Goal: Task Accomplishment & Management: Use online tool/utility

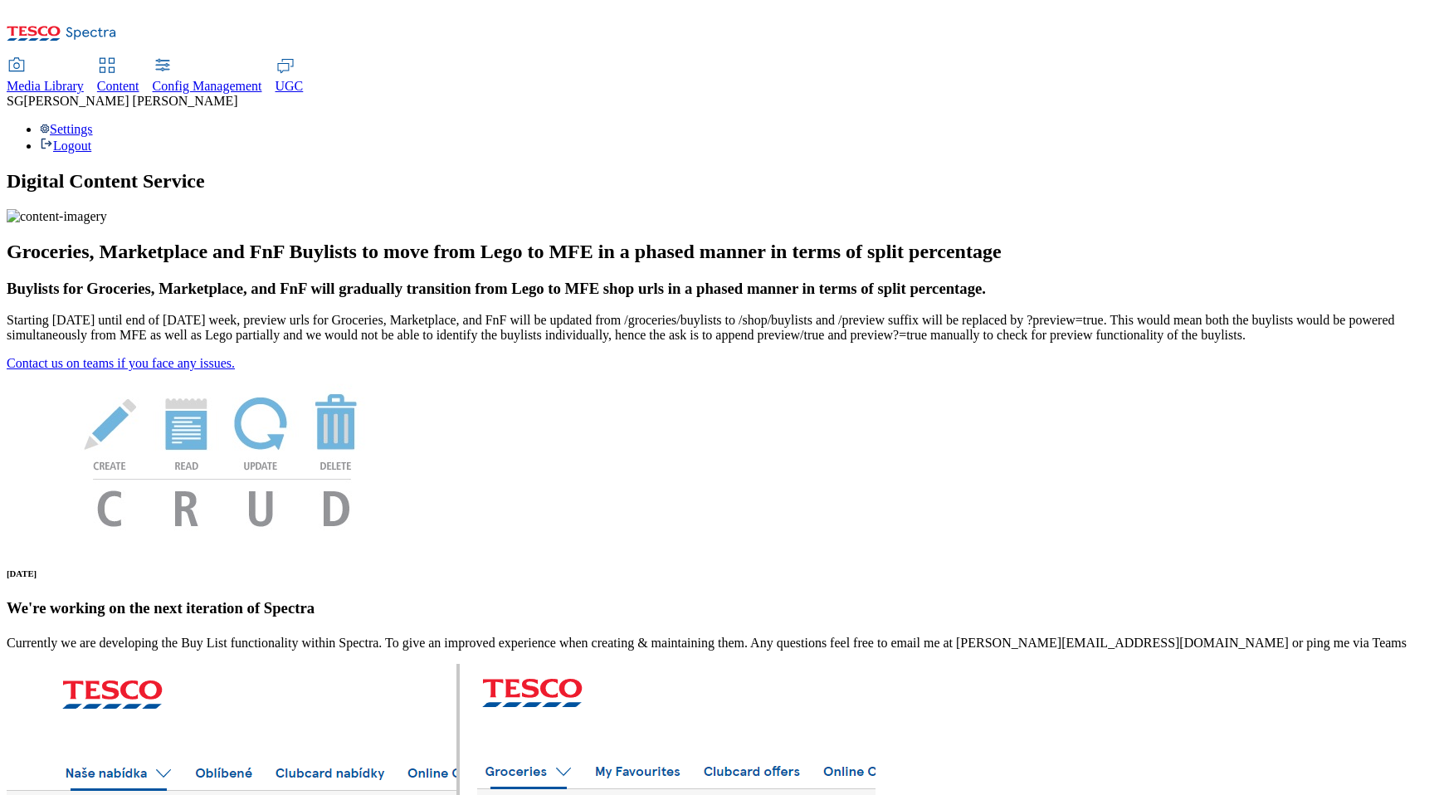
click at [139, 79] on span "Content" at bounding box center [118, 86] width 42 height 14
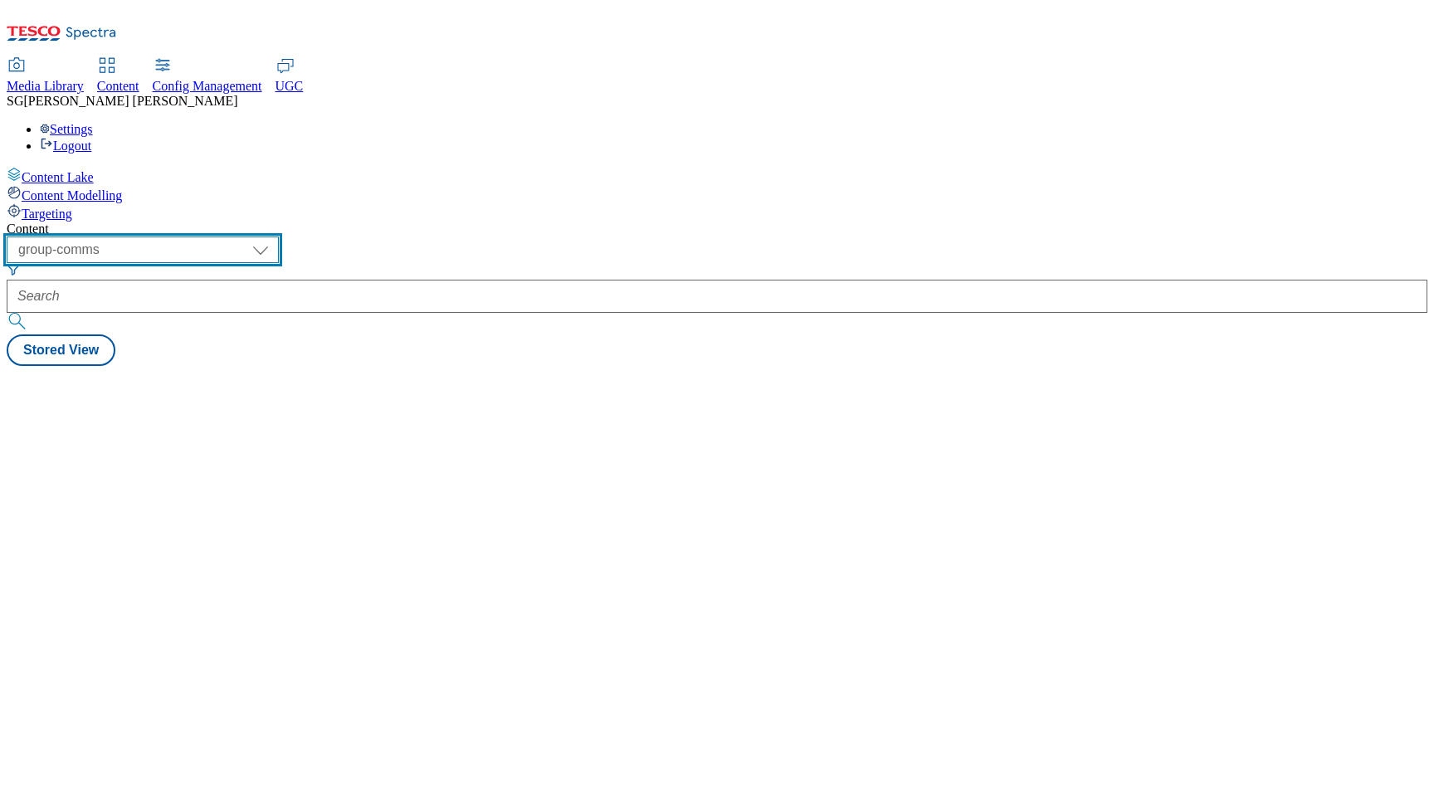
click at [279, 237] on select "dotcom-cz dotcom-hu dotcom-sk fnf-uk ghs-roi ghs-uk group-comms ighs-cz ighs-hu…" at bounding box center [143, 250] width 272 height 27
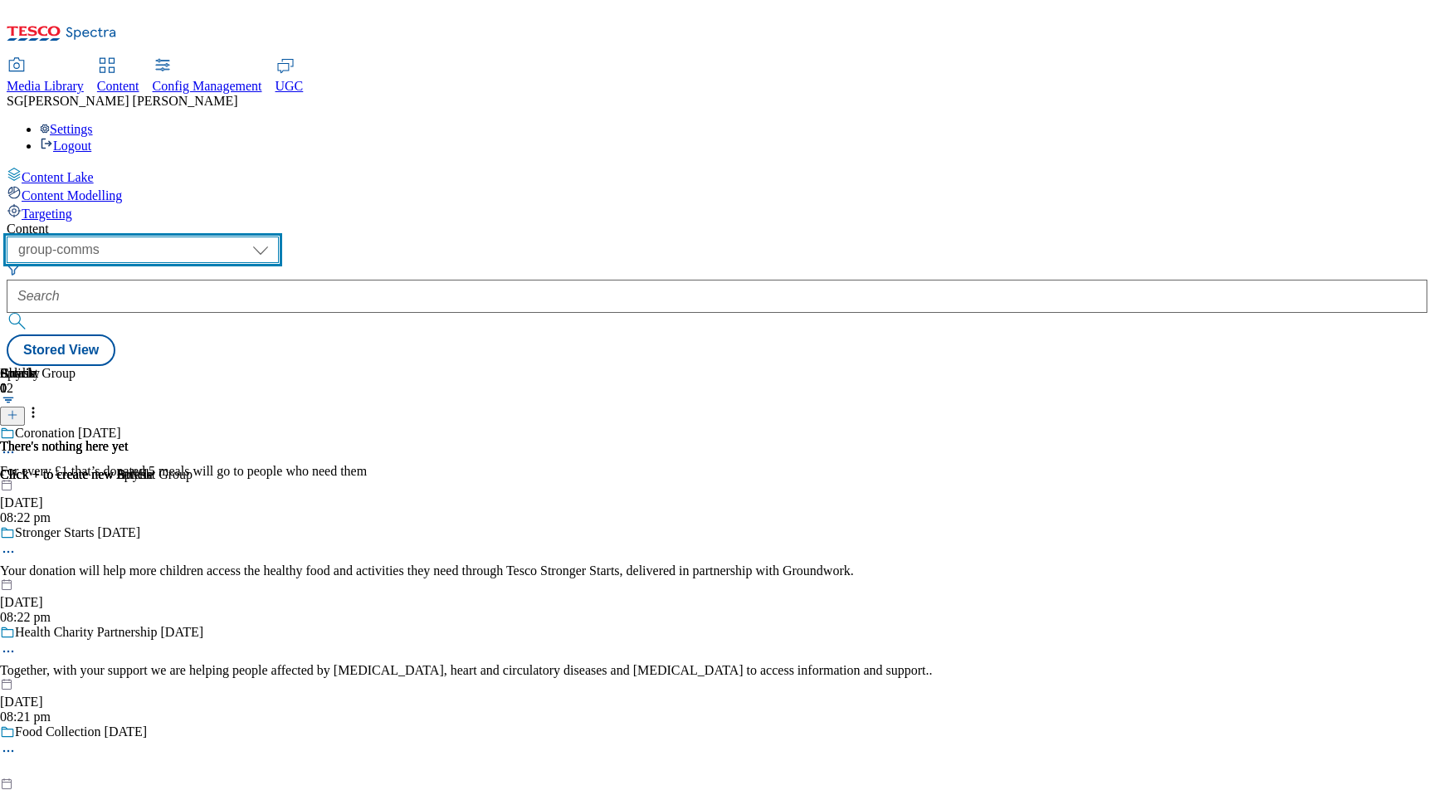
select select "ghs-[GEOGRAPHIC_DATA]"
click at [216, 237] on select "dotcom-cz dotcom-hu dotcom-sk fnf-uk ghs-roi ghs-uk group-comms ighs-cz ighs-hu…" at bounding box center [143, 250] width 272 height 27
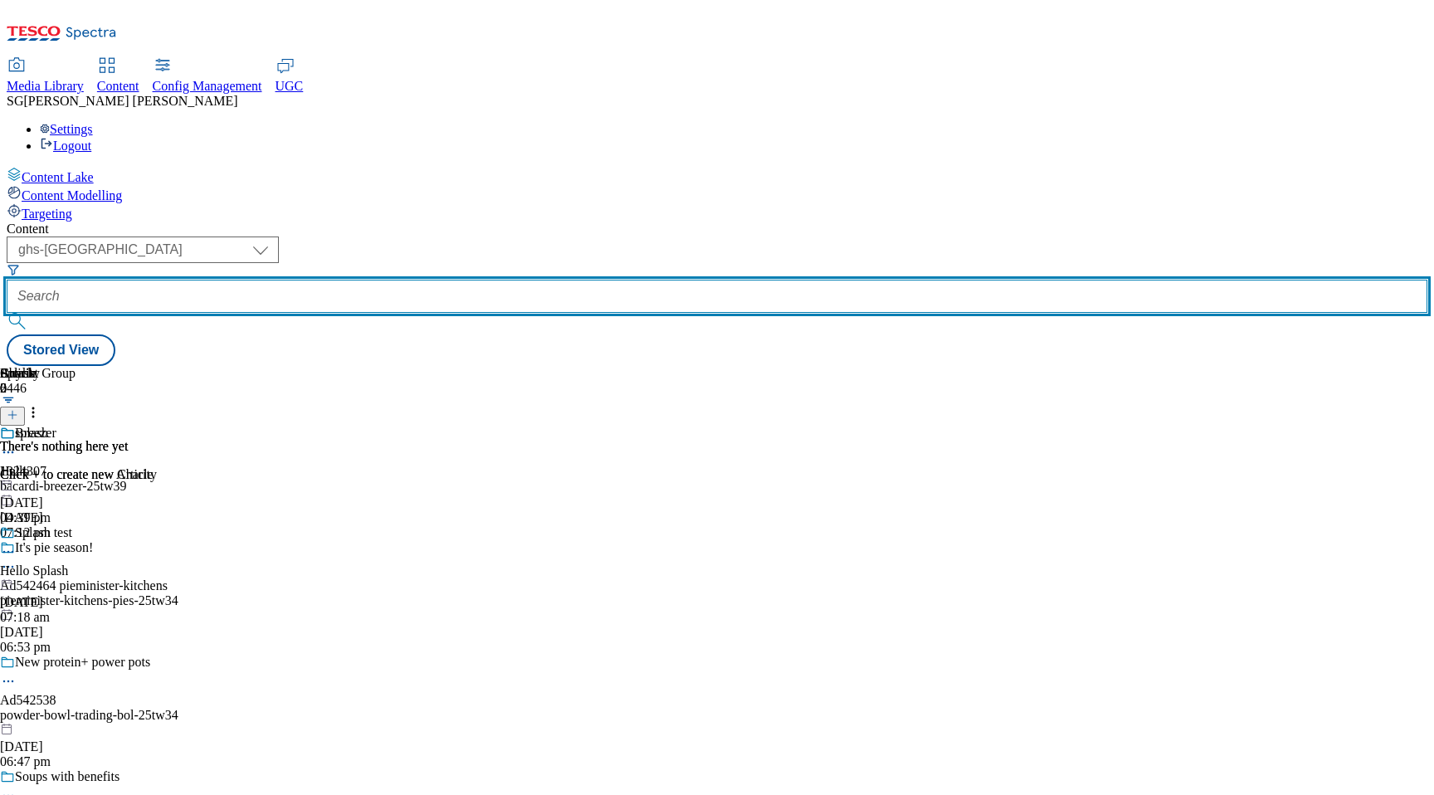
click at [506, 280] on input "text" at bounding box center [717, 296] width 1421 height 33
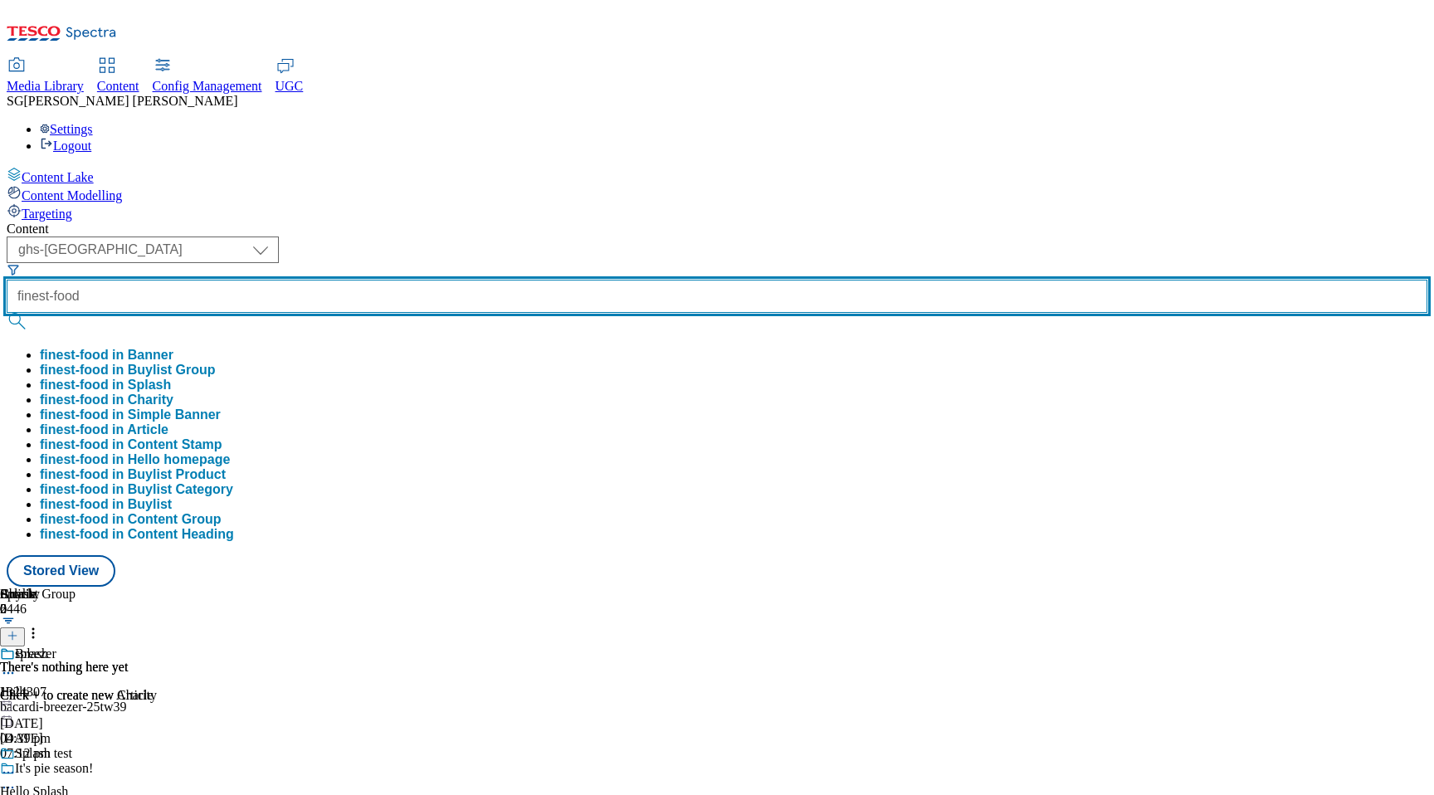
type input "finest-food"
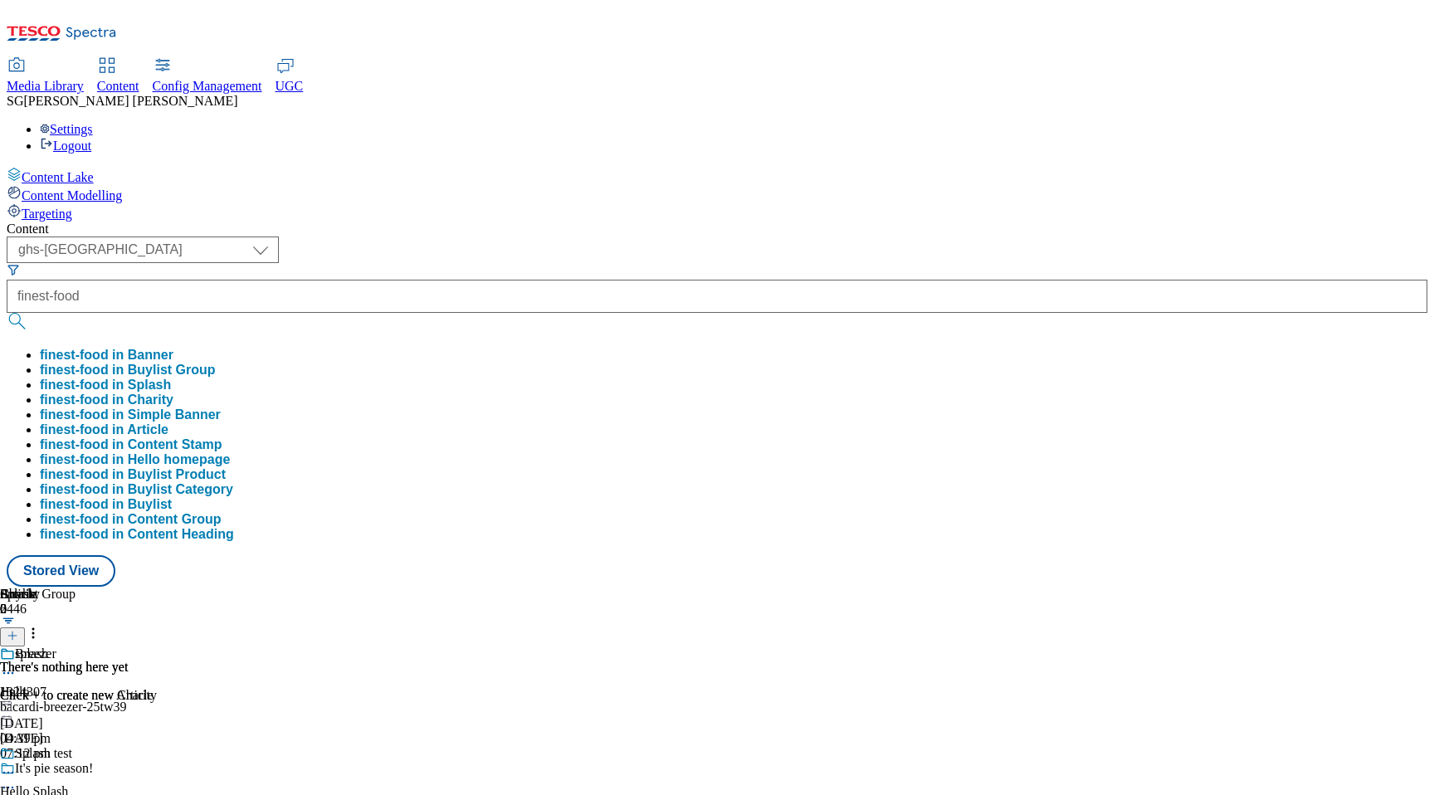
click at [216, 363] on button "finest-food in Buylist Group" at bounding box center [128, 370] width 176 height 15
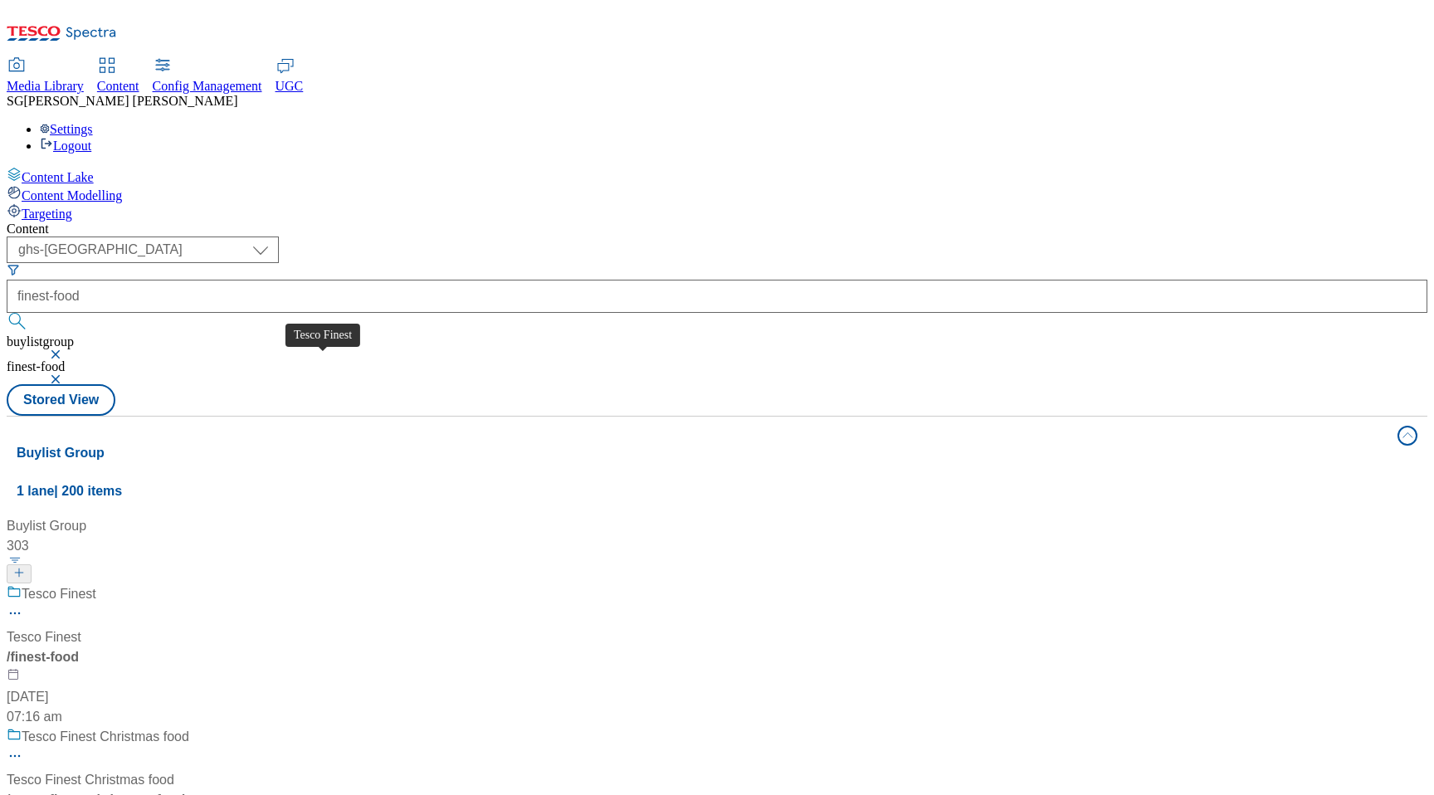
click at [81, 627] on span "Tesco Finest" at bounding box center [44, 637] width 75 height 20
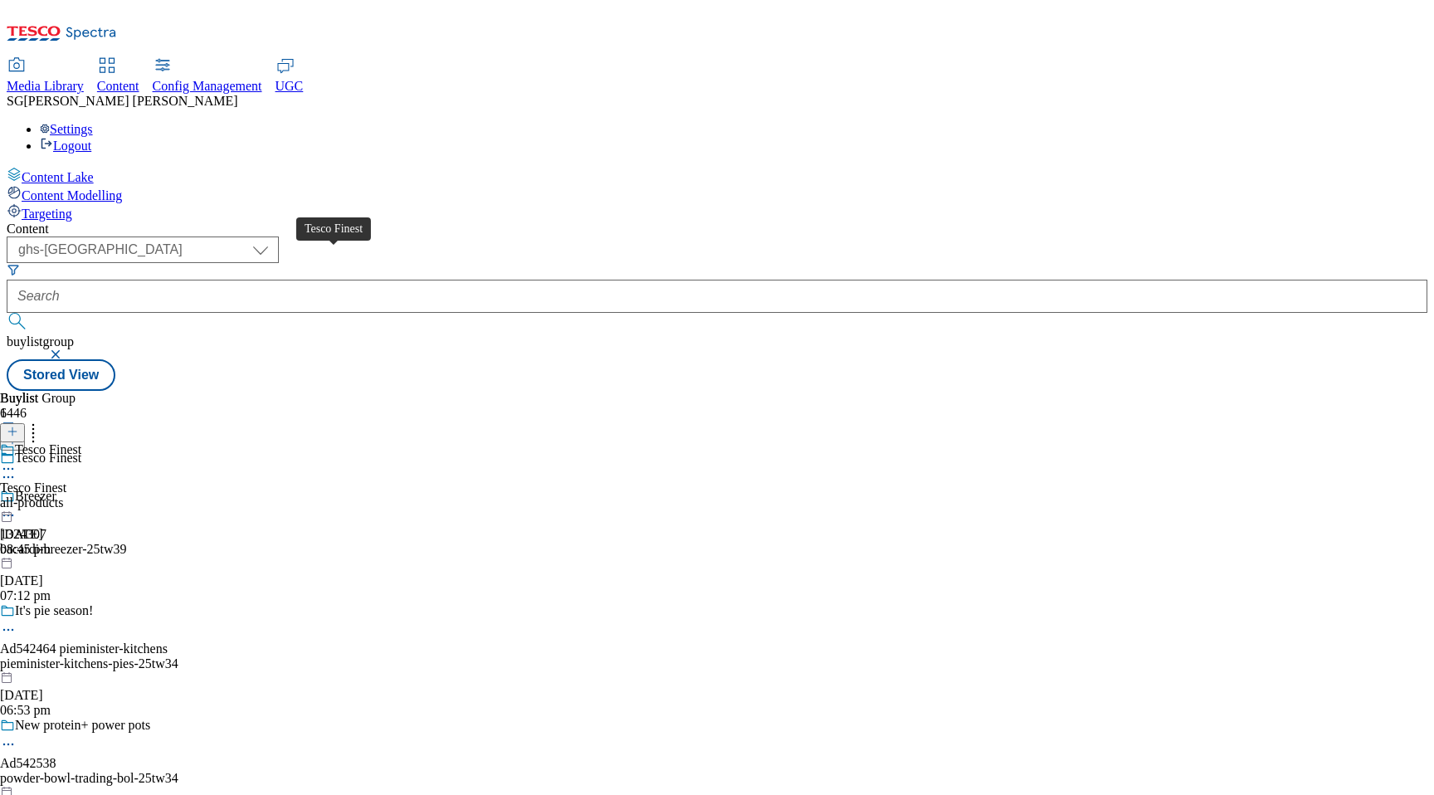
click at [81, 451] on span "Tesco Finest" at bounding box center [48, 460] width 66 height 18
click at [17, 469] on icon at bounding box center [8, 477] width 17 height 17
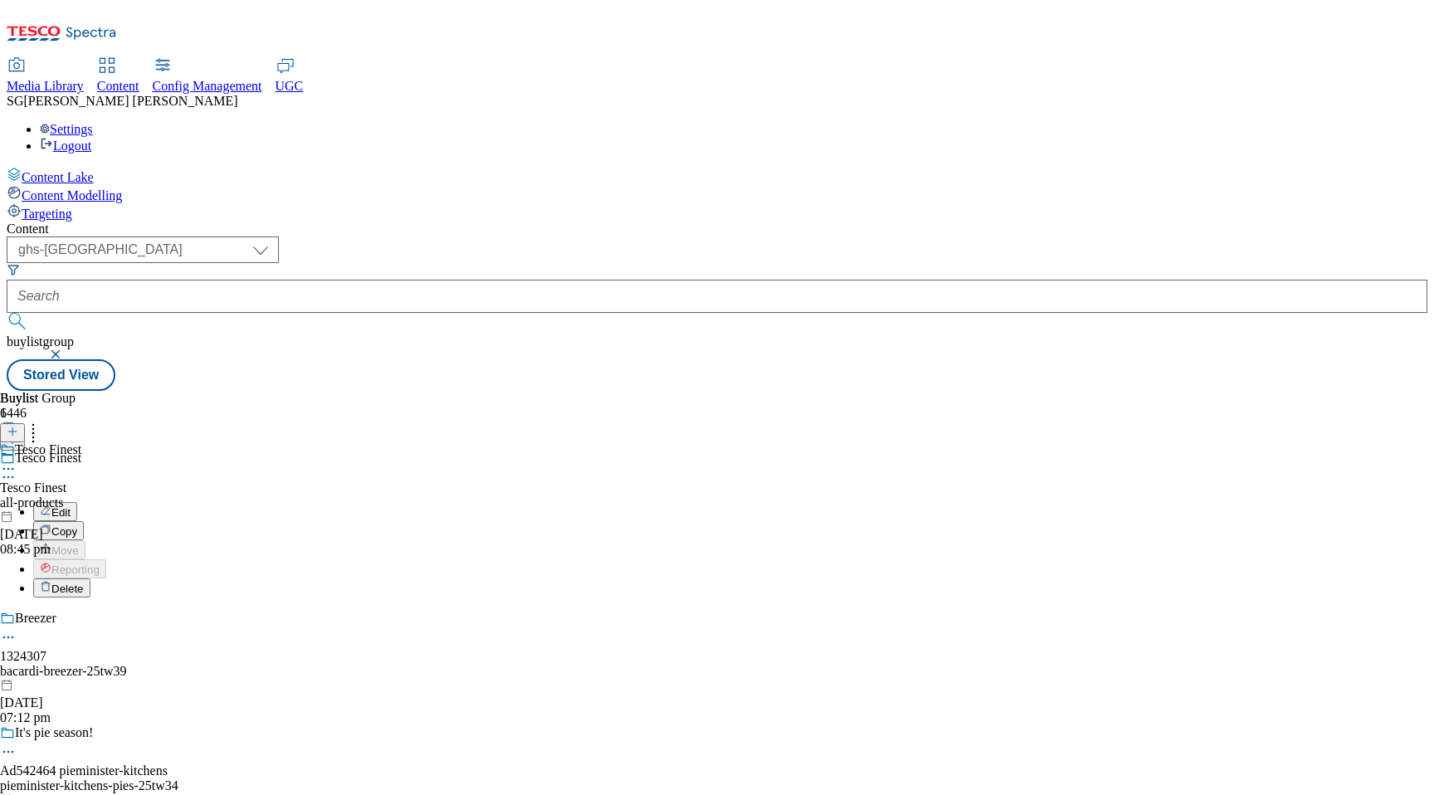
click at [77, 502] on button "Edit" at bounding box center [55, 511] width 44 height 19
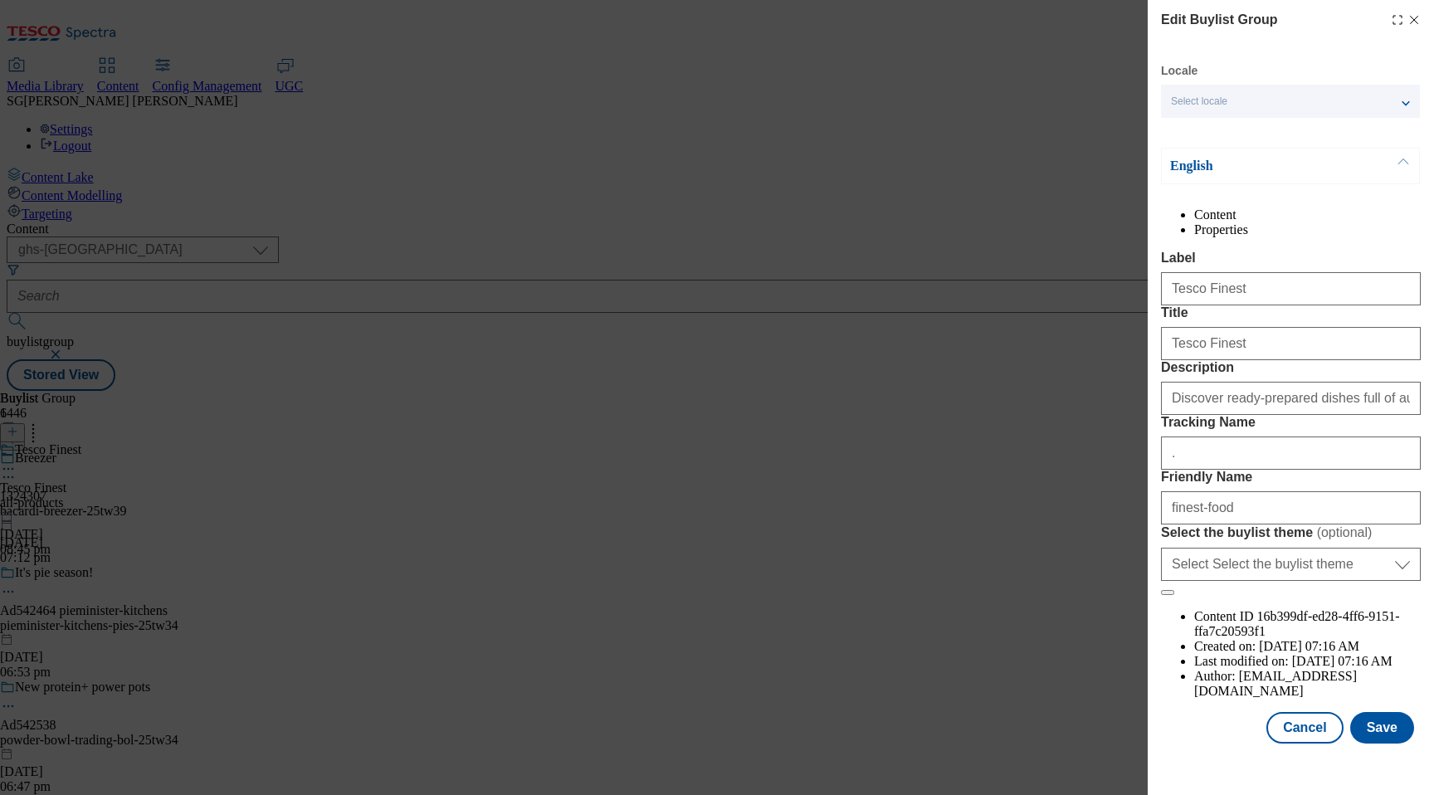
scroll to position [53, 0]
click at [1212, 525] on input "finest-food" at bounding box center [1291, 507] width 260 height 33
click at [1311, 744] on button "Cancel" at bounding box center [1304, 728] width 76 height 32
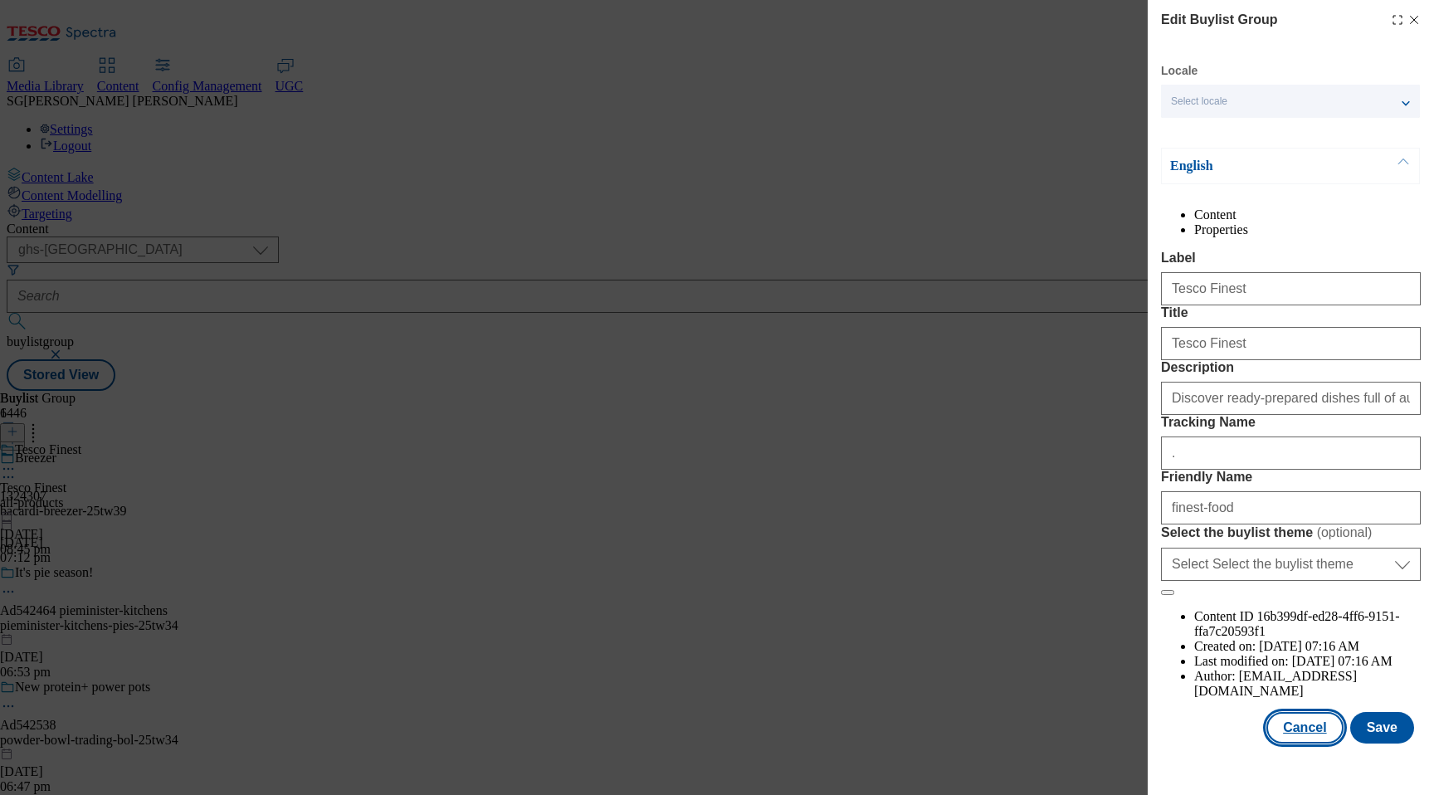
scroll to position [0, 0]
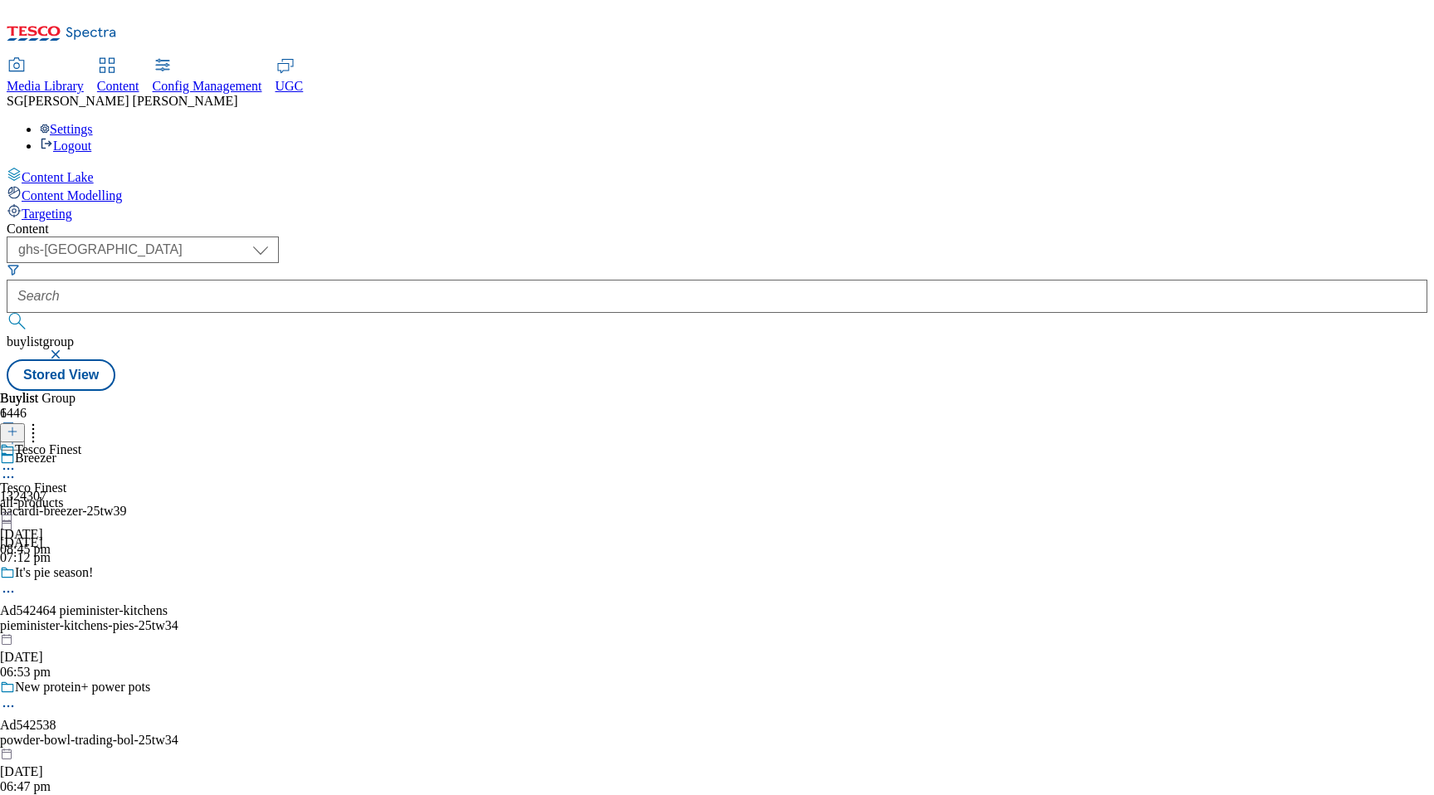
click at [81, 495] on div "all-products" at bounding box center [40, 502] width 81 height 15
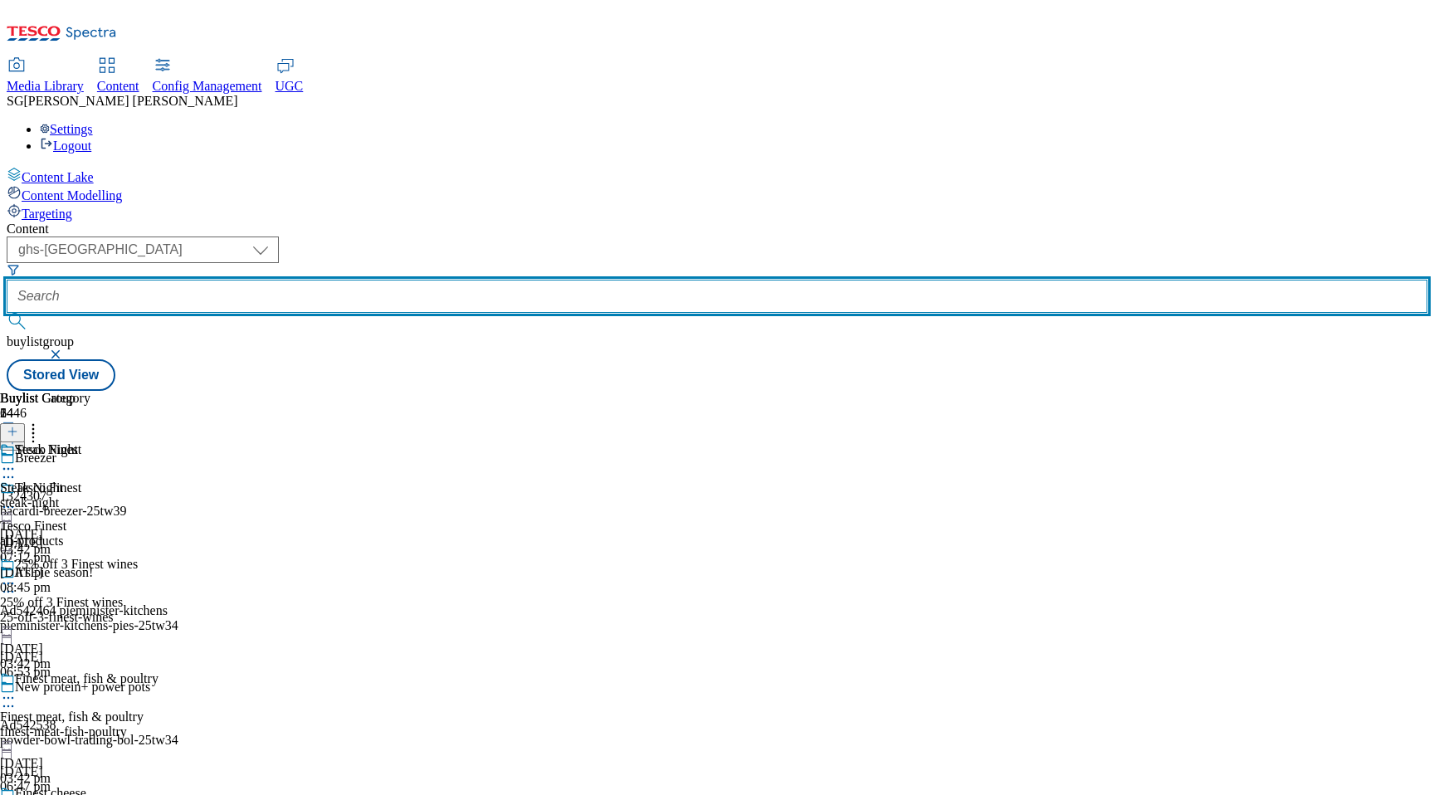
click at [471, 280] on input "text" at bounding box center [717, 296] width 1421 height 33
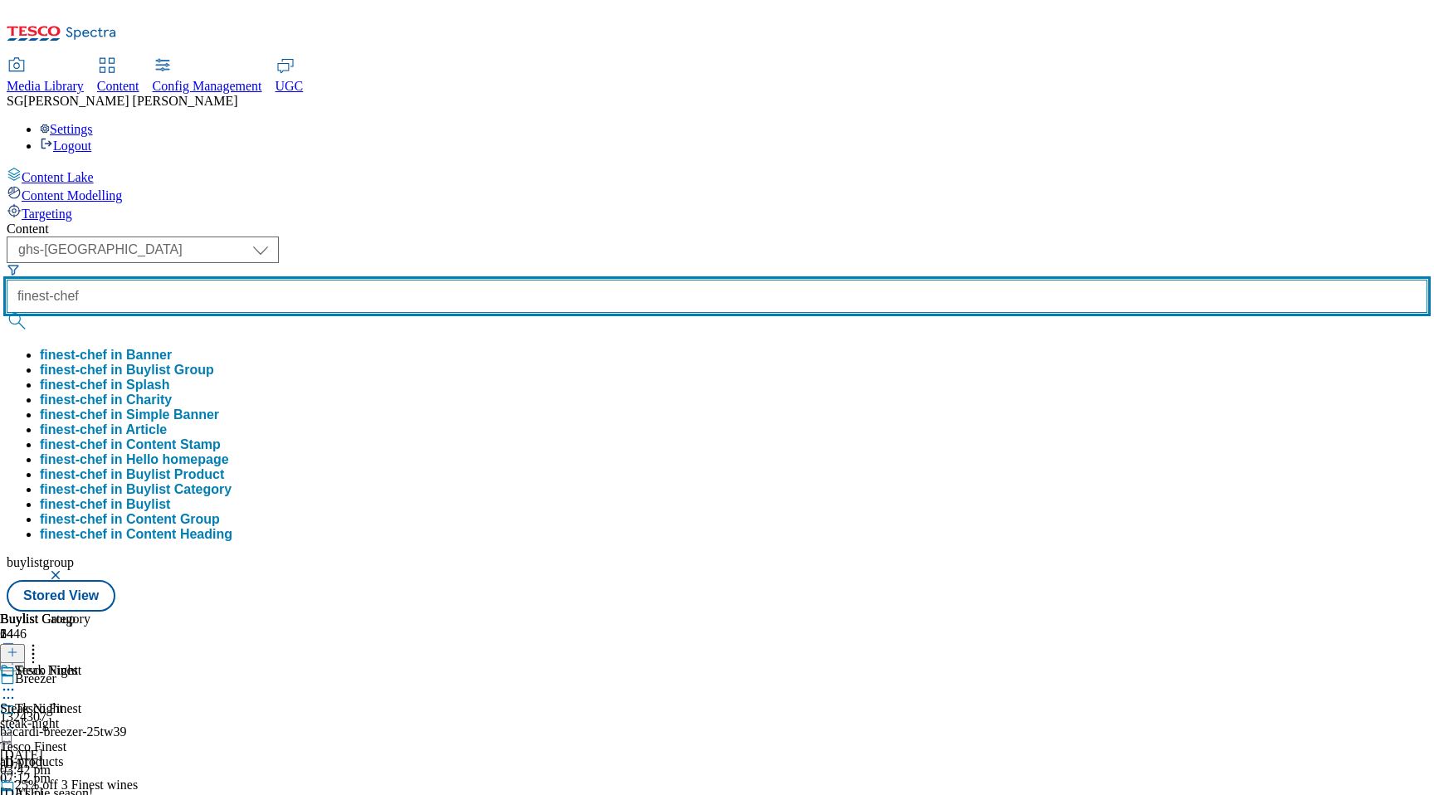
type input "finest-chef"
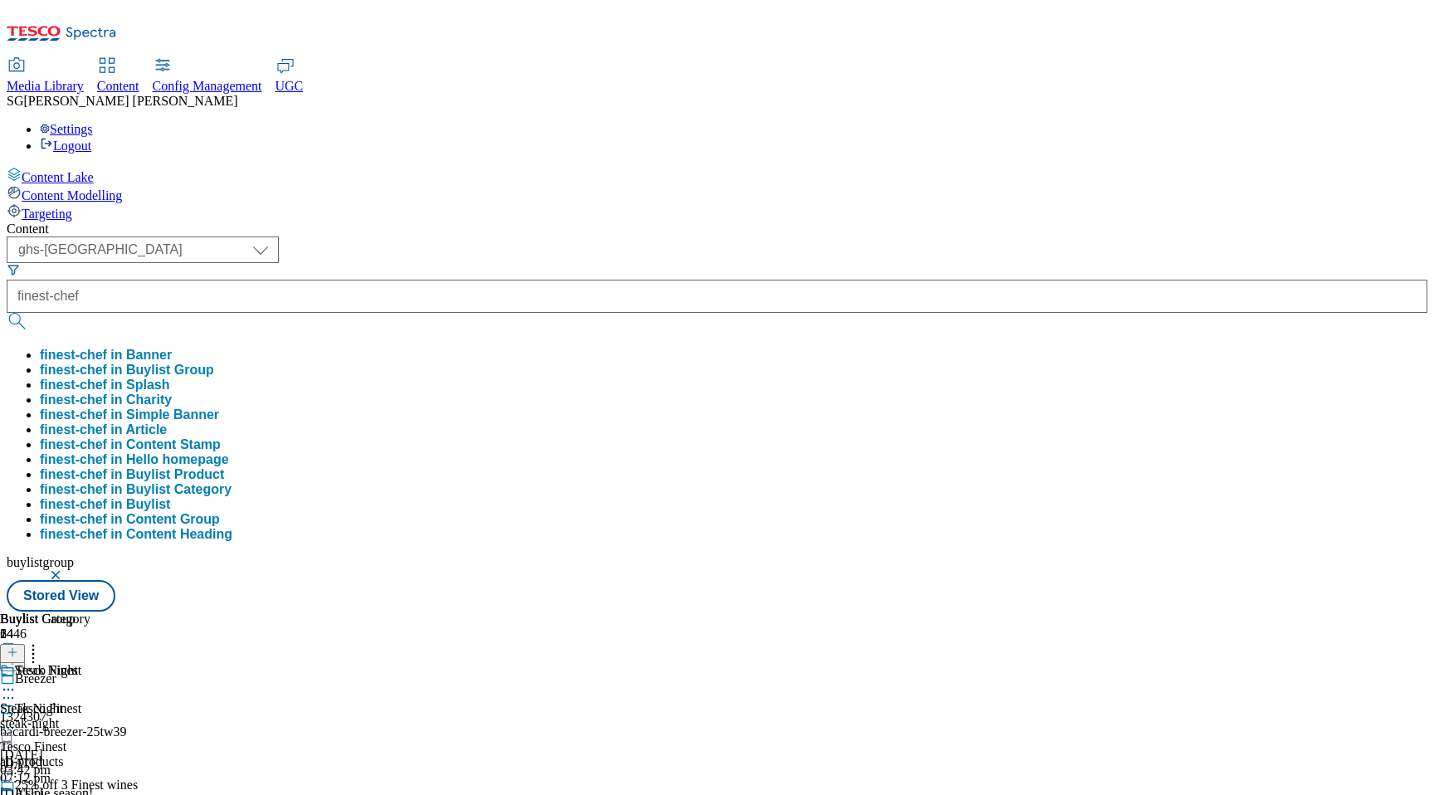
click at [232, 482] on button "finest-chef in Buylist Category" at bounding box center [136, 489] width 192 height 15
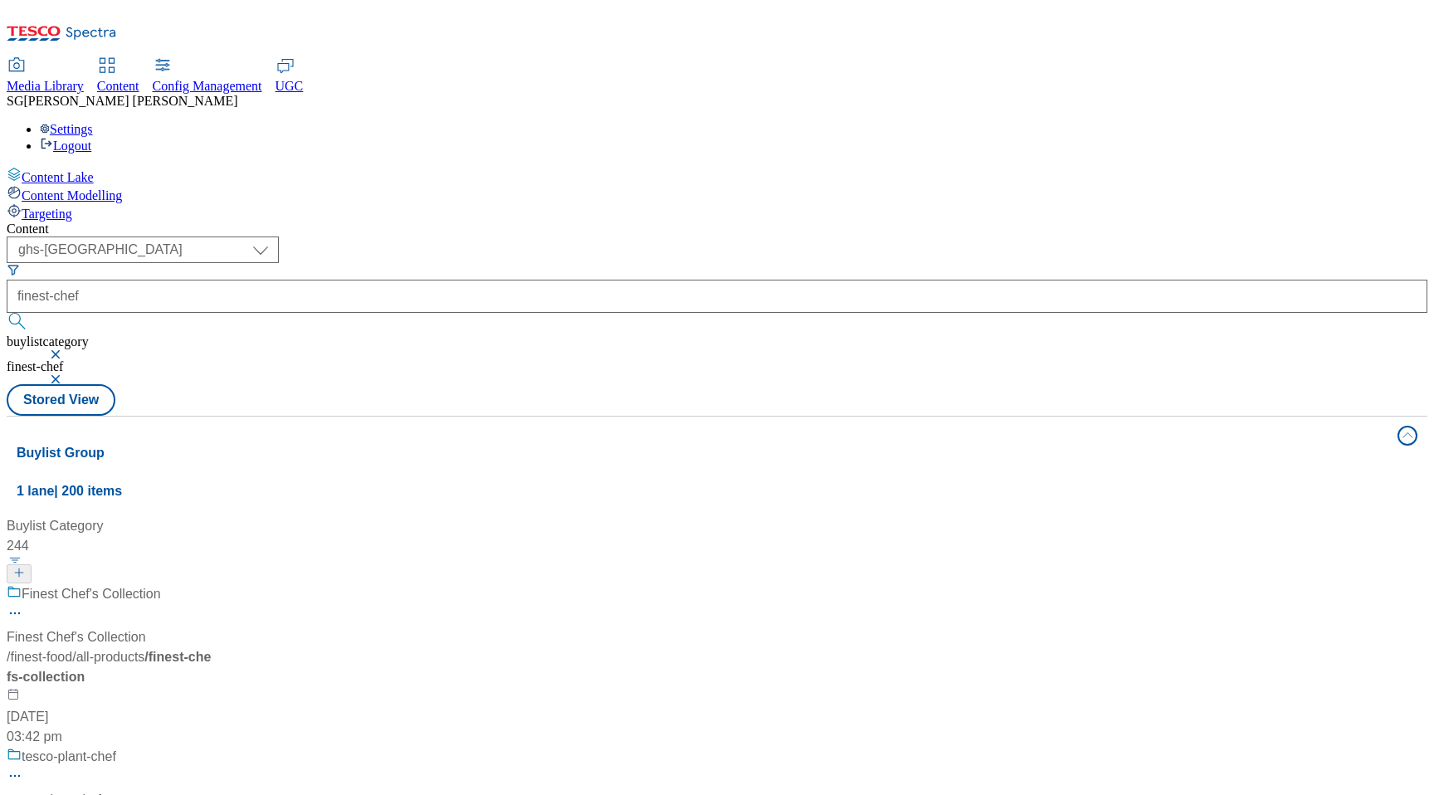
click at [238, 584] on div "Finest Chef's Collection Finest Chef's Collection / finest-food / all-products …" at bounding box center [123, 665] width 232 height 163
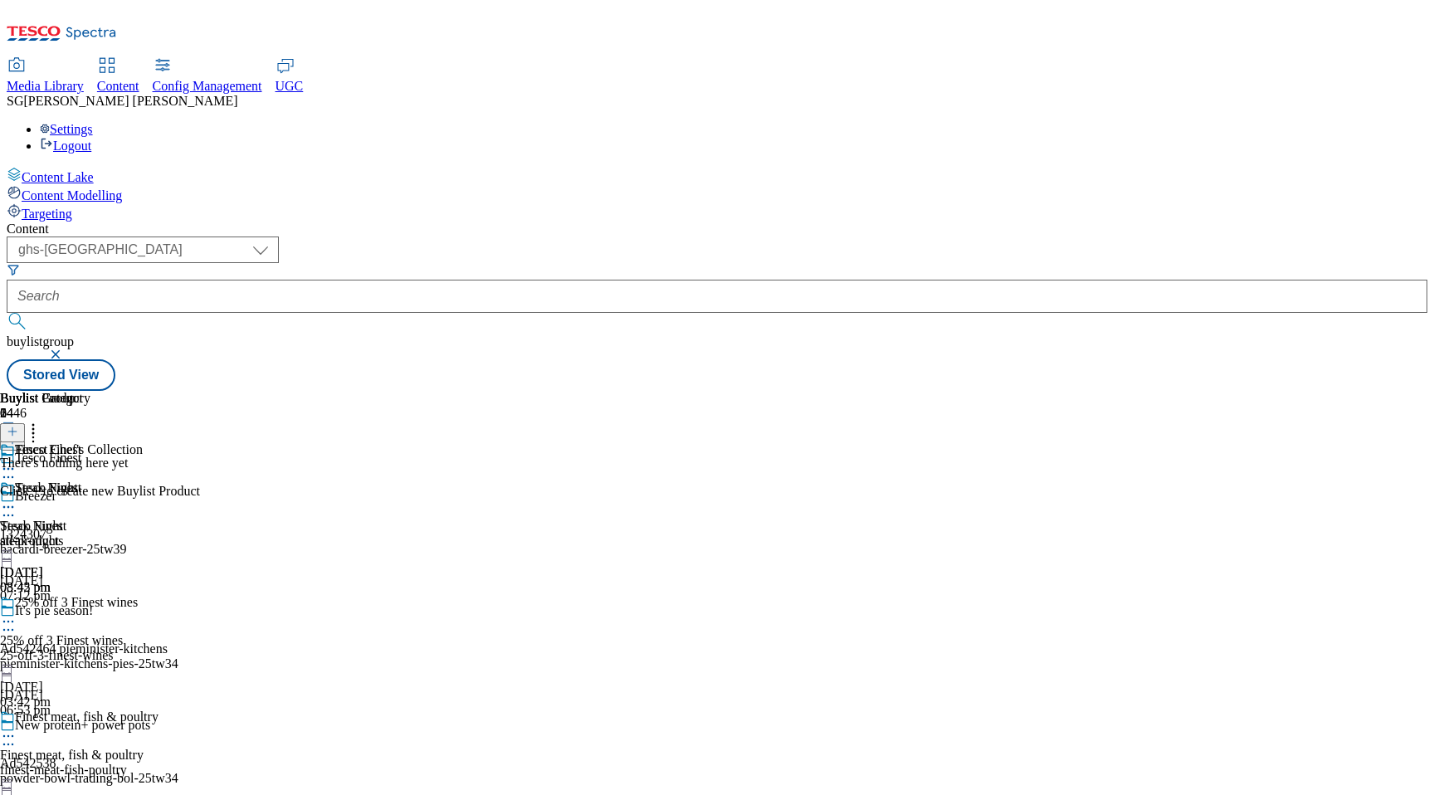
scroll to position [0, 37]
click at [17, 461] on icon at bounding box center [8, 469] width 17 height 17
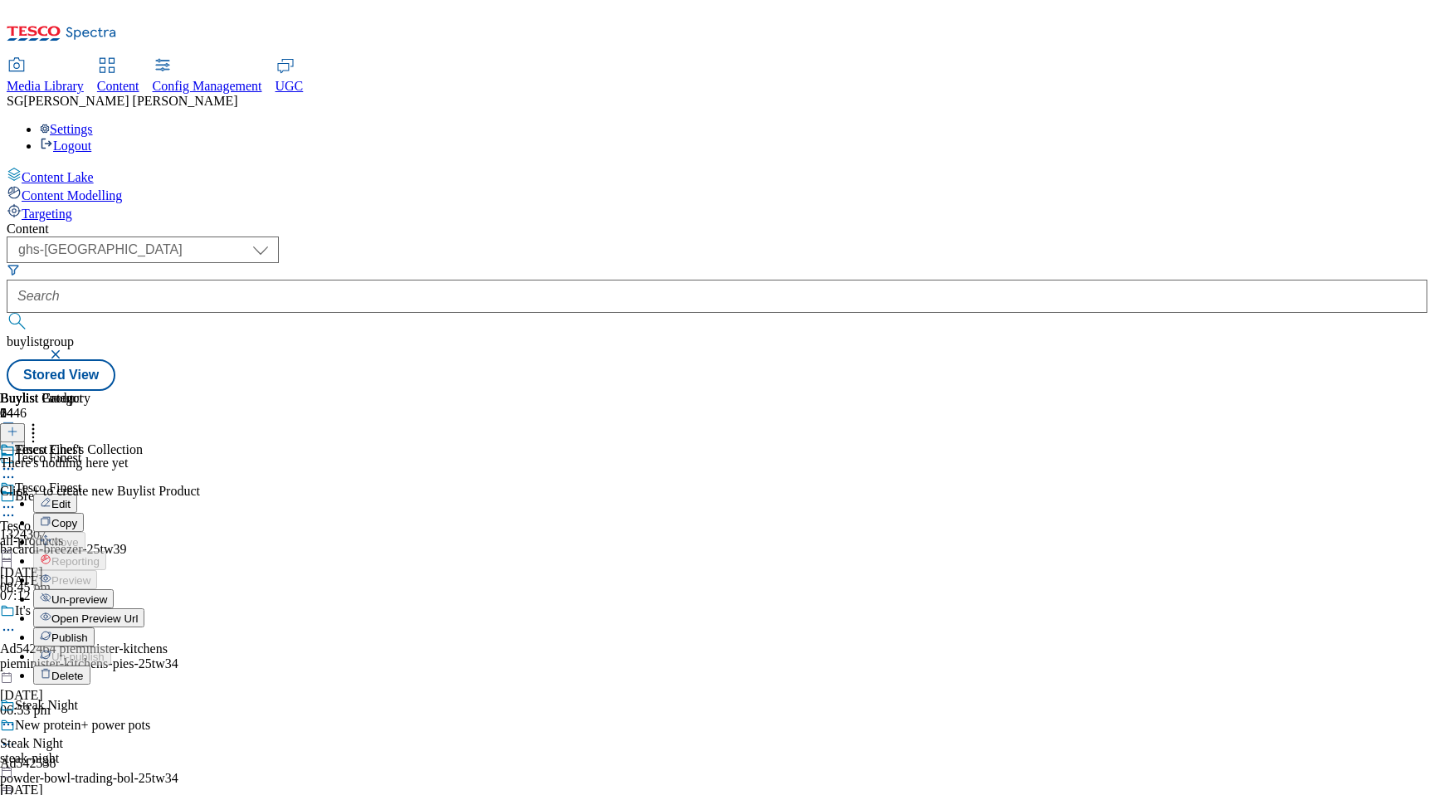
click at [138, 612] on span "Open Preview Url" at bounding box center [94, 618] width 86 height 12
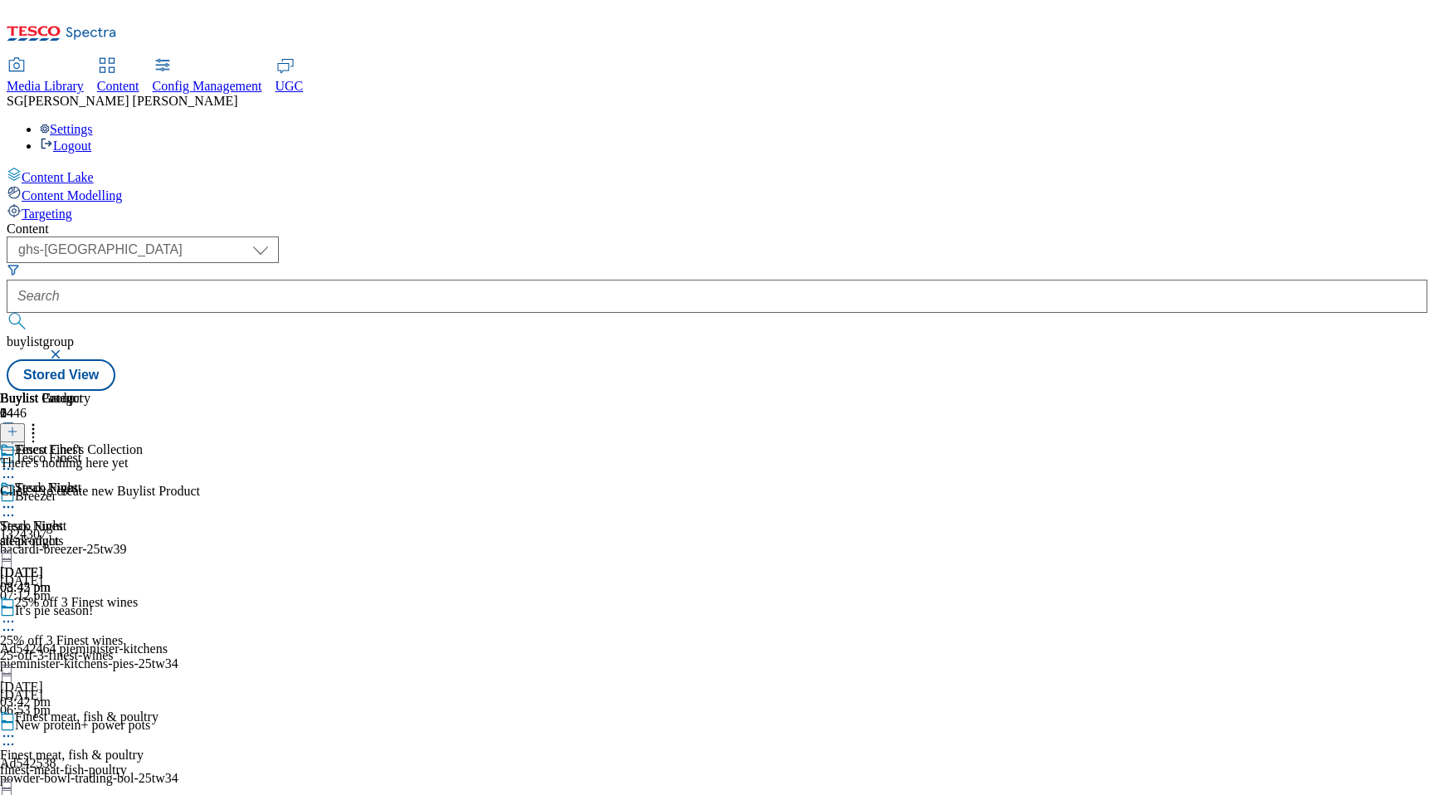
click at [17, 461] on icon at bounding box center [8, 469] width 17 height 17
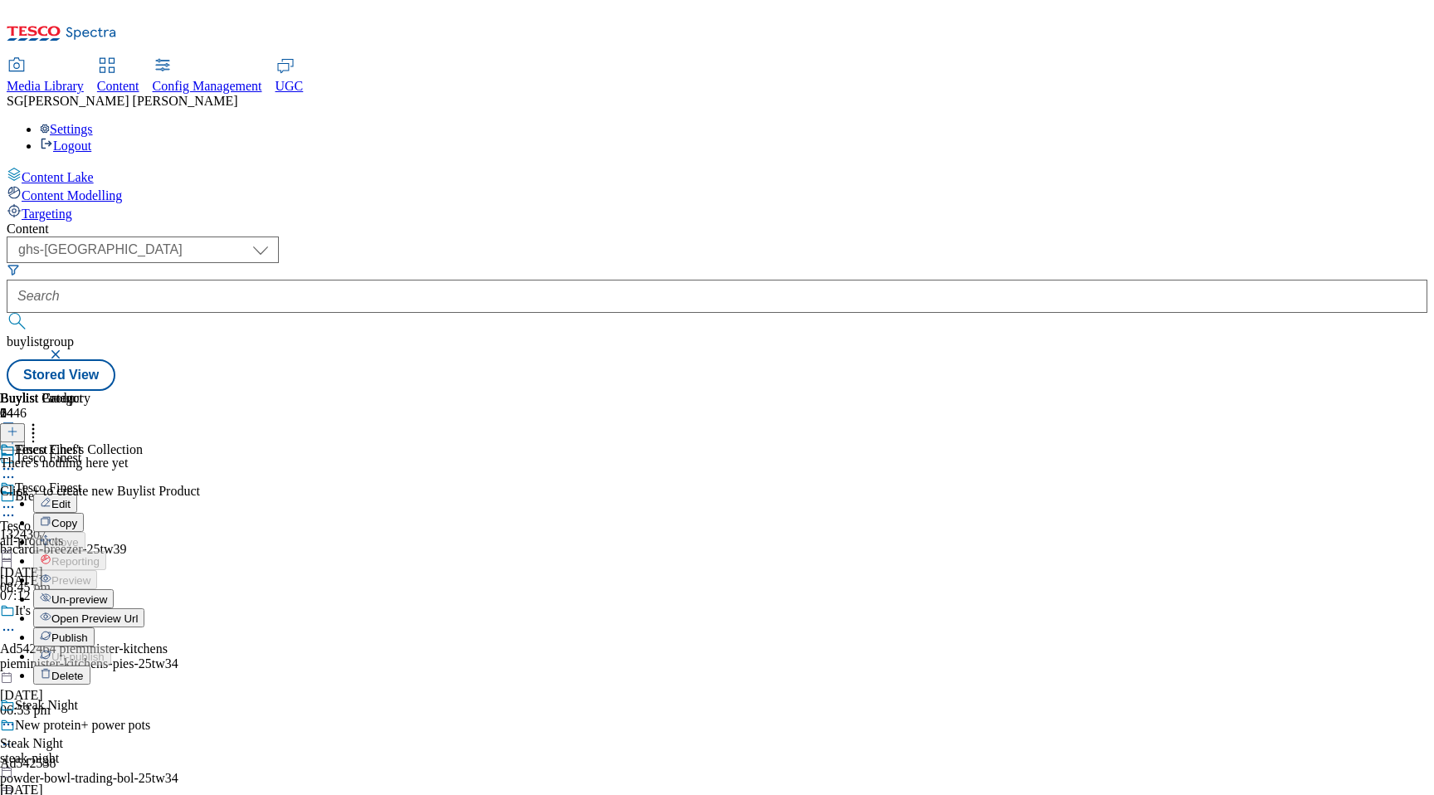
click at [71, 498] on span "Edit" at bounding box center [60, 504] width 19 height 12
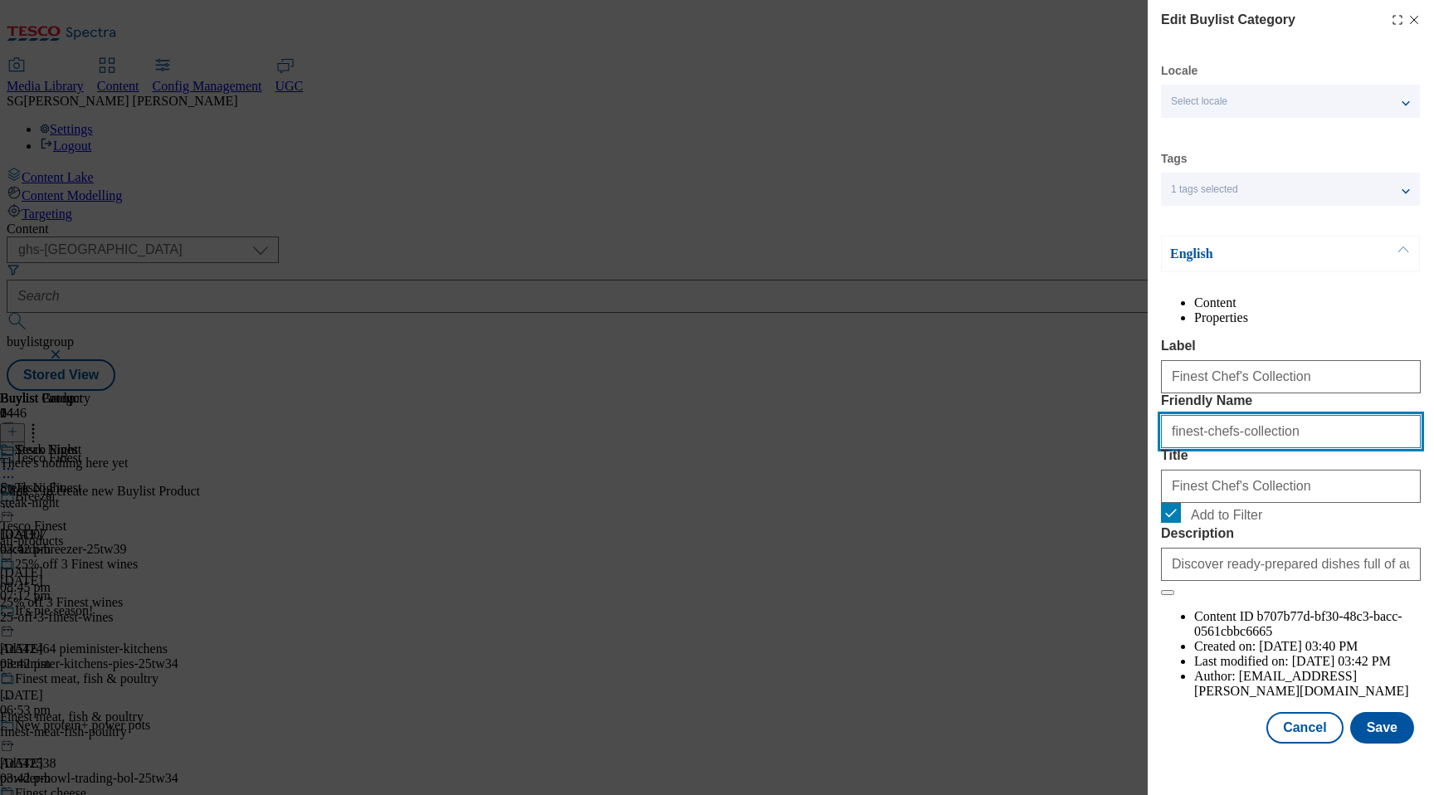
click at [1219, 448] on input "finest-chefs-collection" at bounding box center [1291, 431] width 260 height 33
click at [1417, 17] on icon "Modal" at bounding box center [1414, 19] width 13 height 13
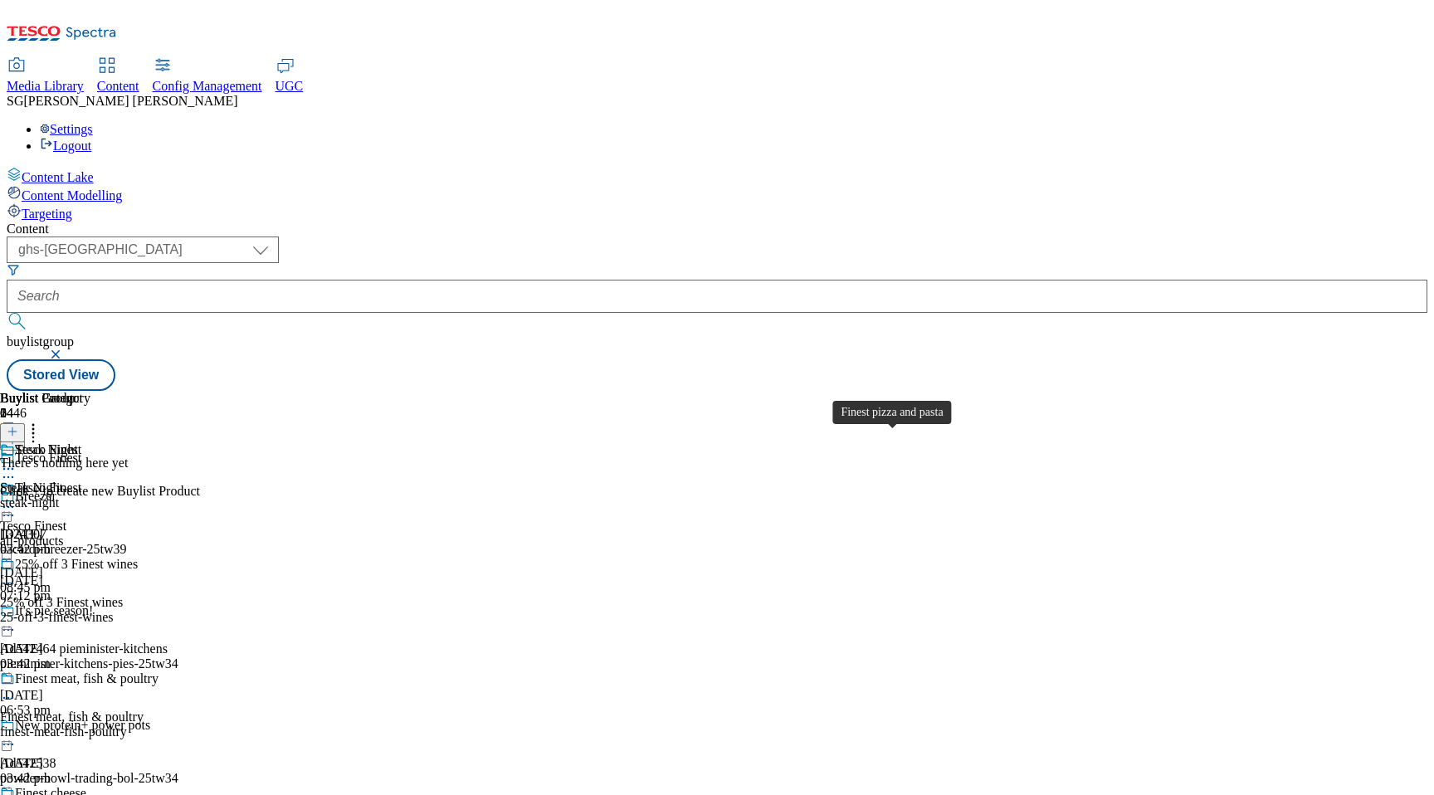
scroll to position [1743, 0]
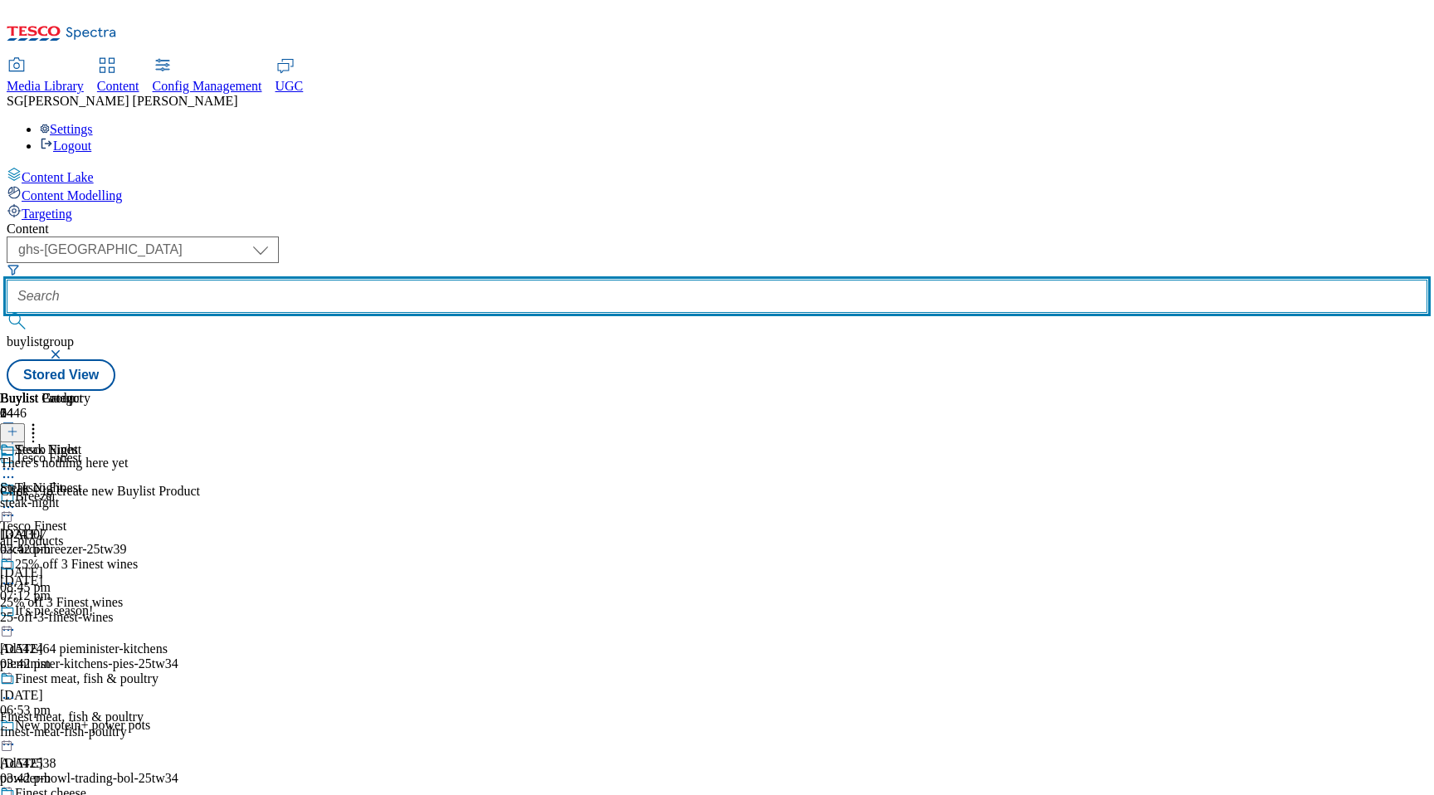
click at [444, 280] on input "text" at bounding box center [717, 296] width 1421 height 33
paste input "finest-chefs-collection"
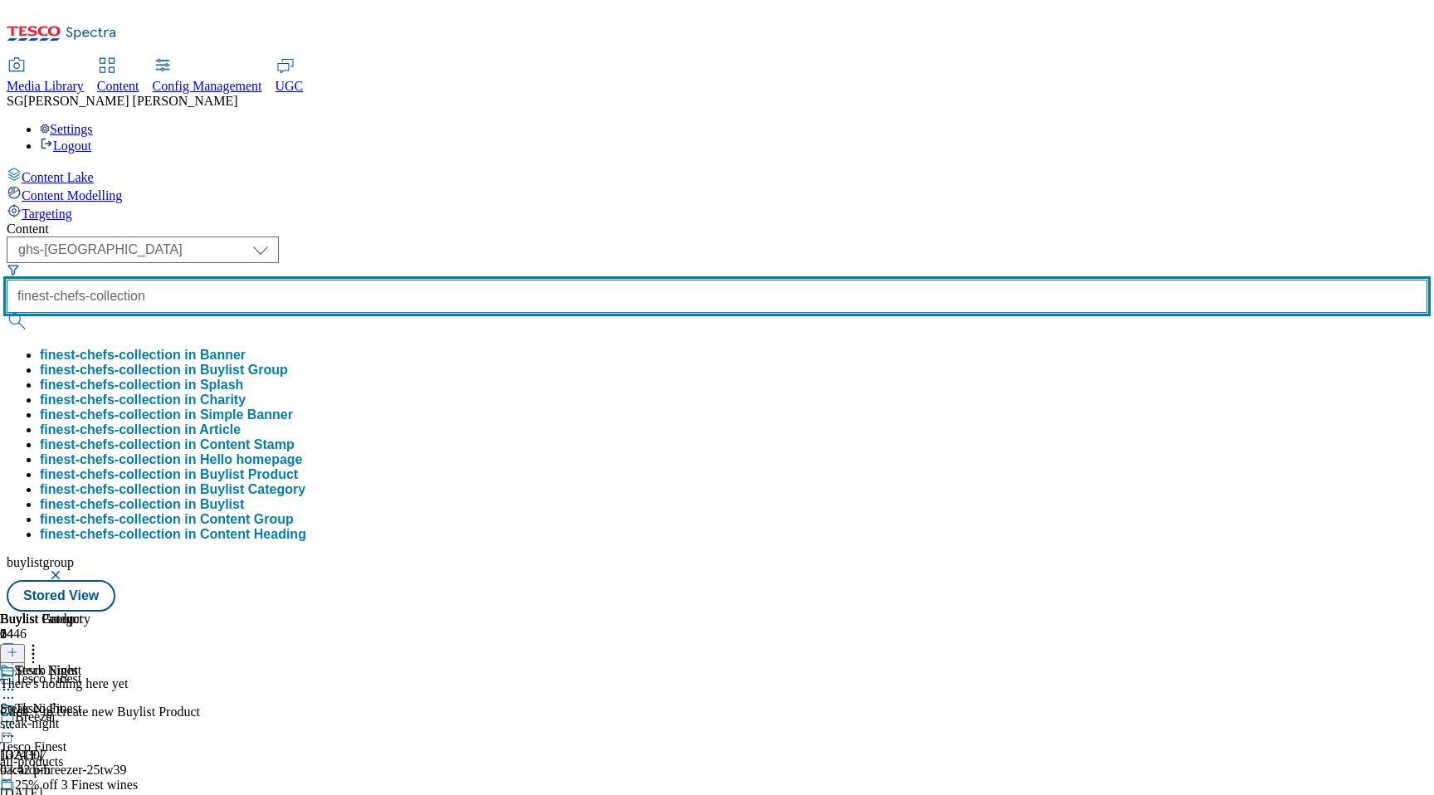
type input "finest-chefs-collection"
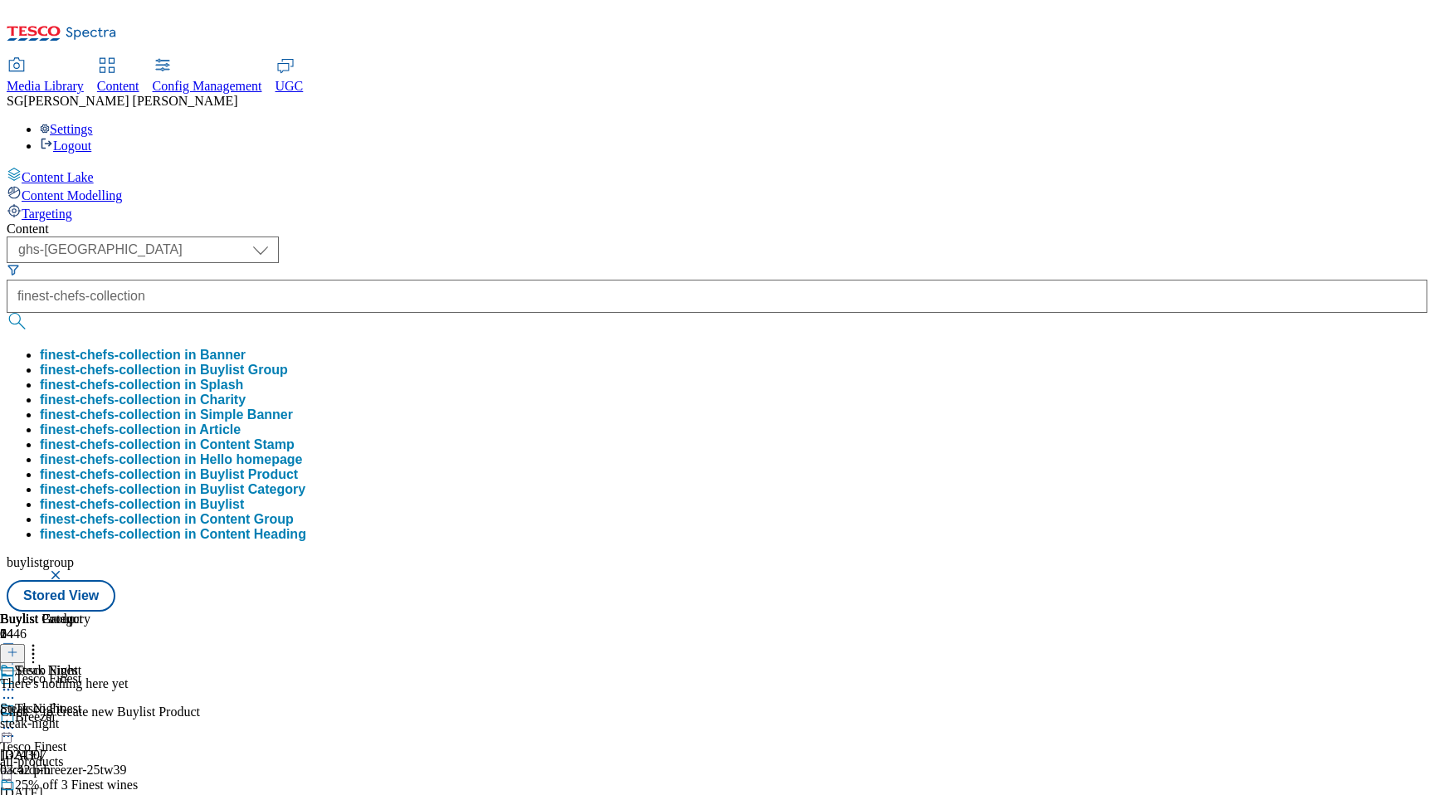
click at [305, 487] on button "finest-chefs-collection in Buylist Category" at bounding box center [173, 489] width 266 height 15
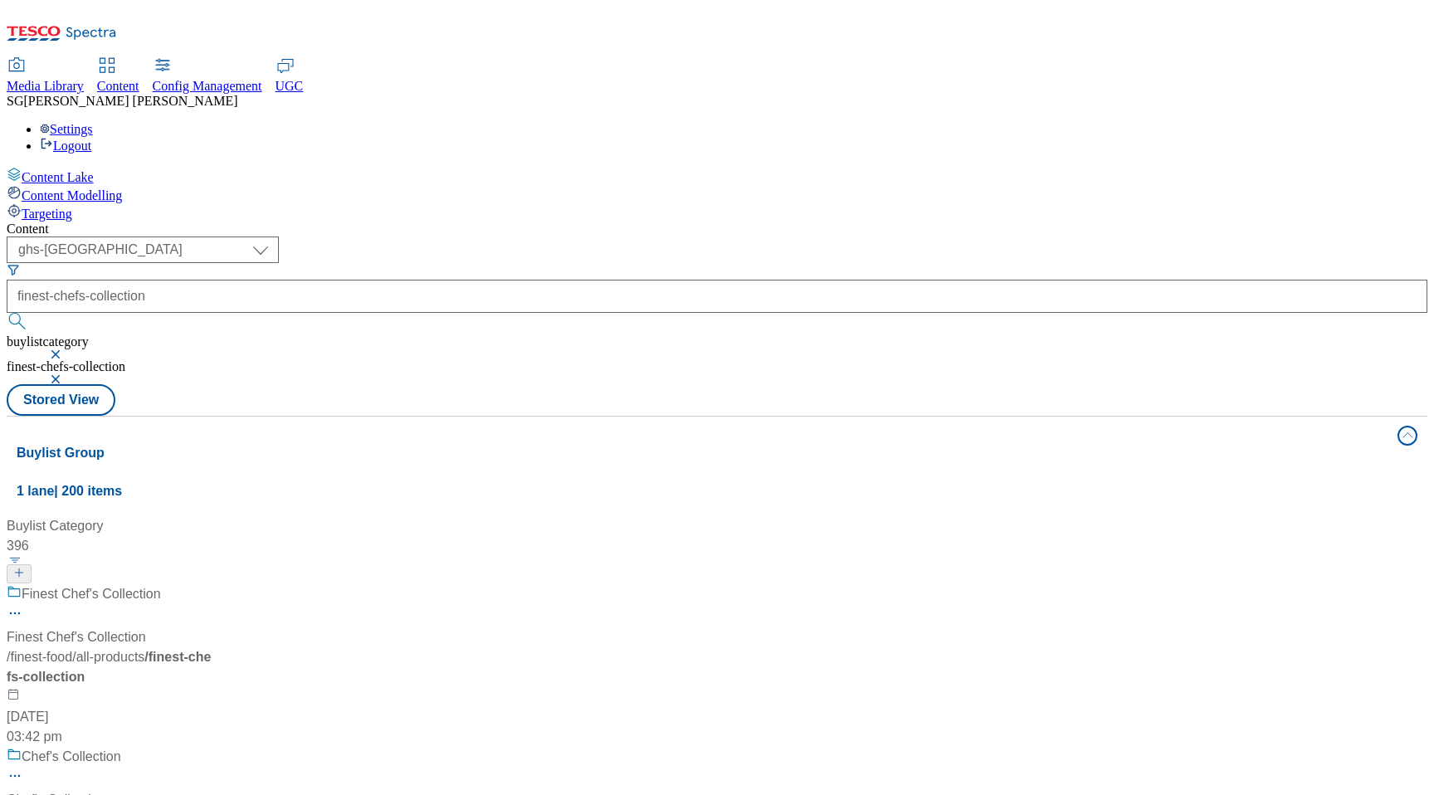
click at [144, 650] on span "/ all-products" at bounding box center [108, 657] width 72 height 14
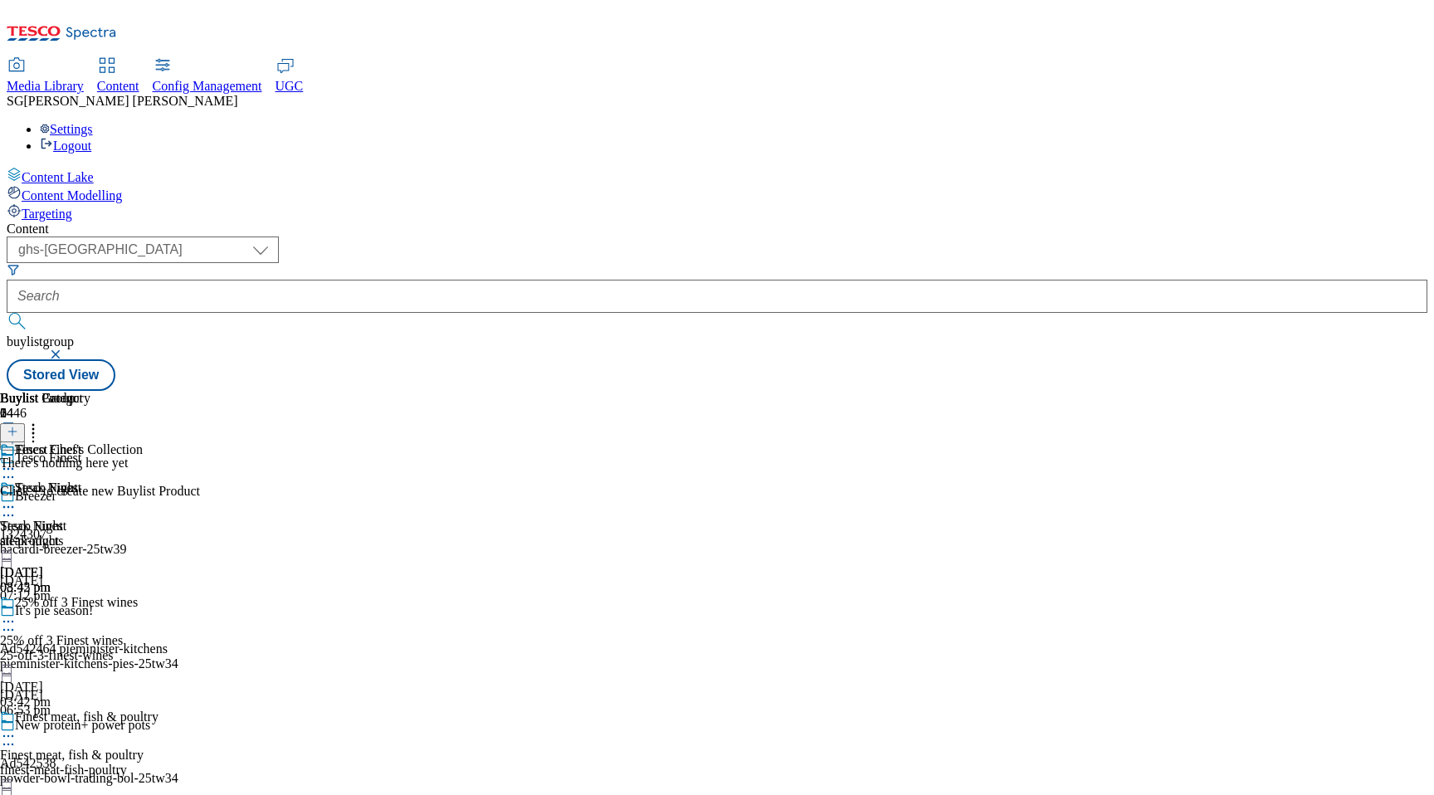
click at [17, 461] on icon at bounding box center [8, 469] width 17 height 17
click at [81, 549] on div "Tesco Finest Tesco Finest all-products [DATE] 08:45 pm" at bounding box center [40, 538] width 81 height 115
click at [143, 442] on div "Finest Chef's Collection" at bounding box center [79, 449] width 128 height 15
click at [17, 461] on icon at bounding box center [8, 469] width 17 height 17
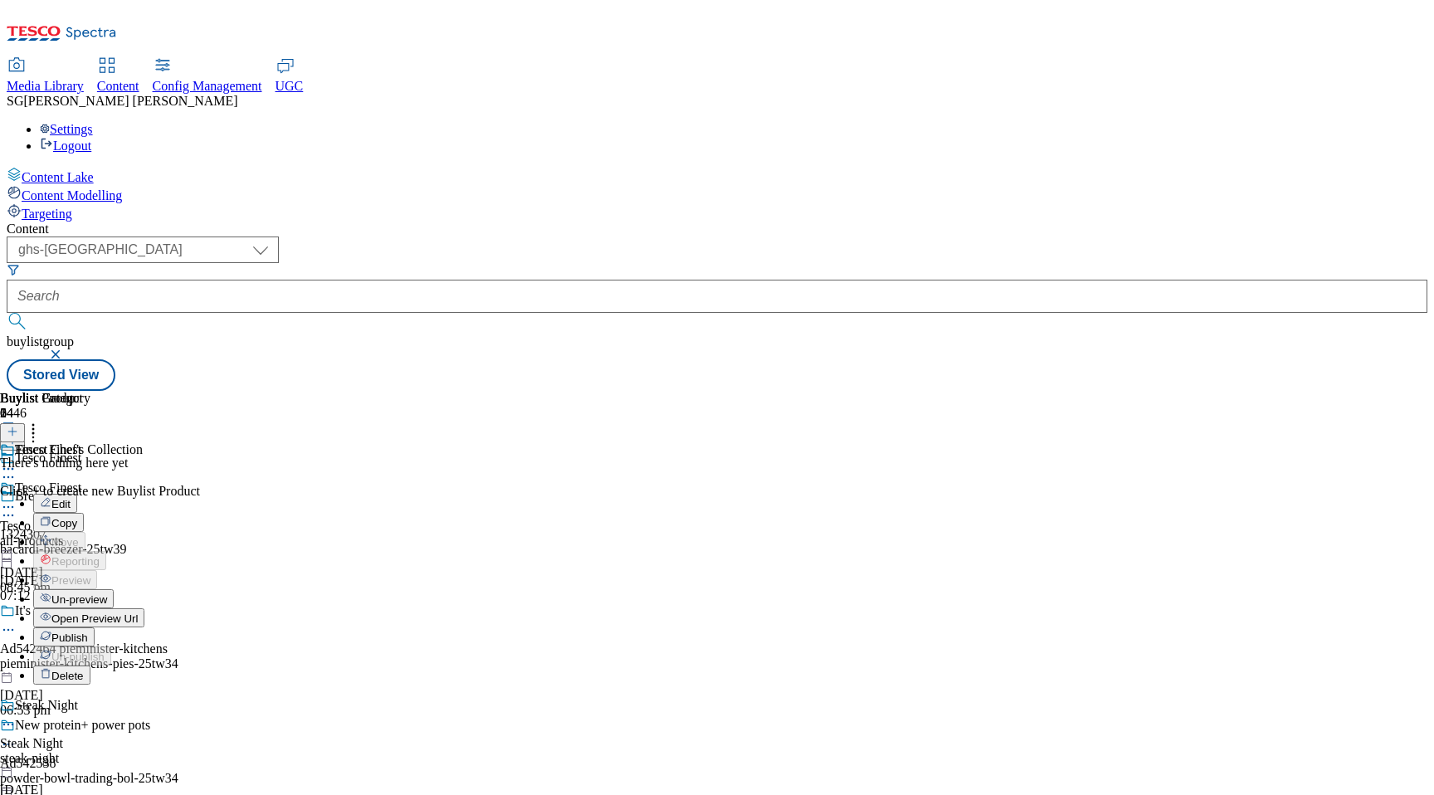
click at [81, 554] on div "Tesco Finest Tesco Finest all-products [DATE] 08:45 pm" at bounding box center [40, 538] width 81 height 115
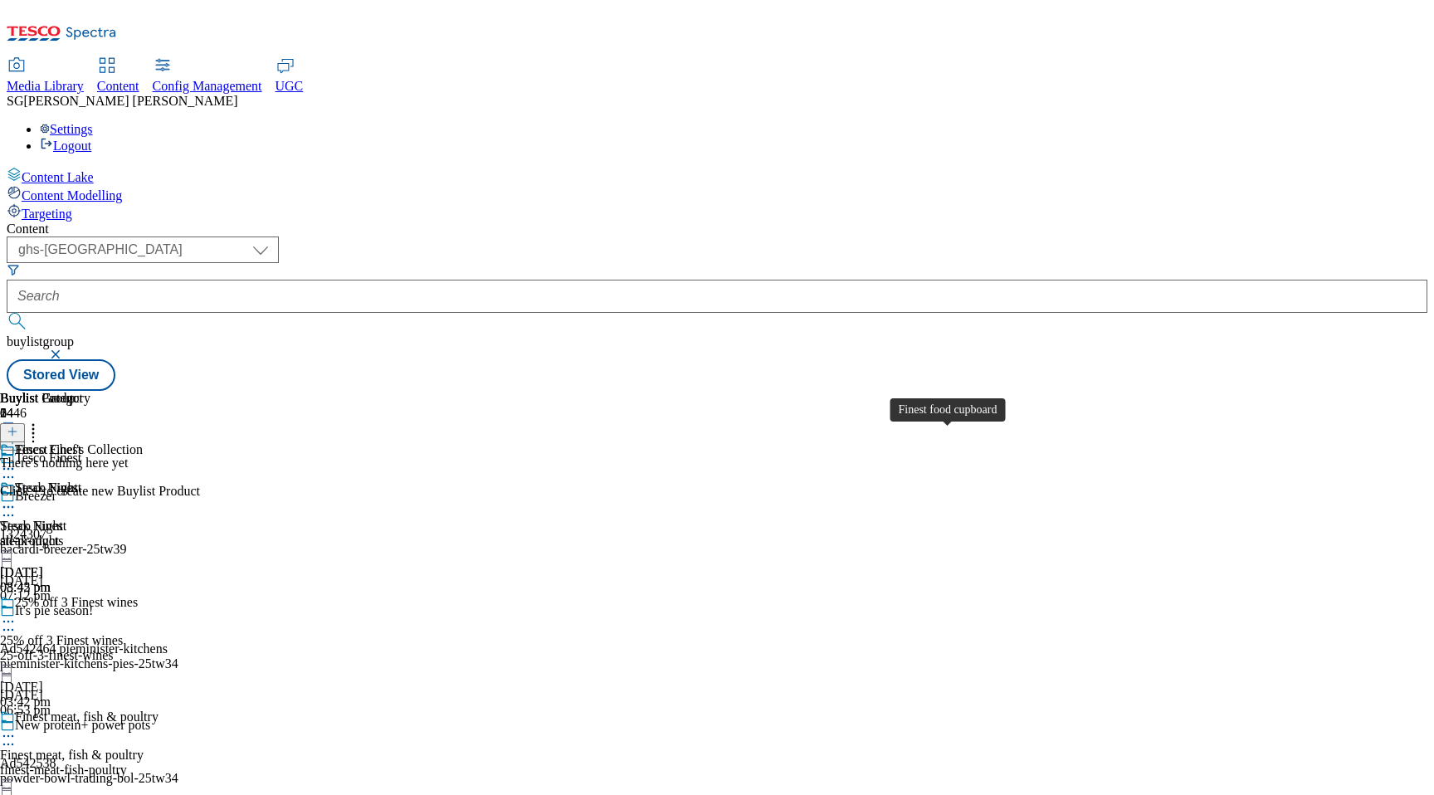
scroll to position [3595, 0]
click at [18, 426] on icon at bounding box center [13, 432] width 12 height 12
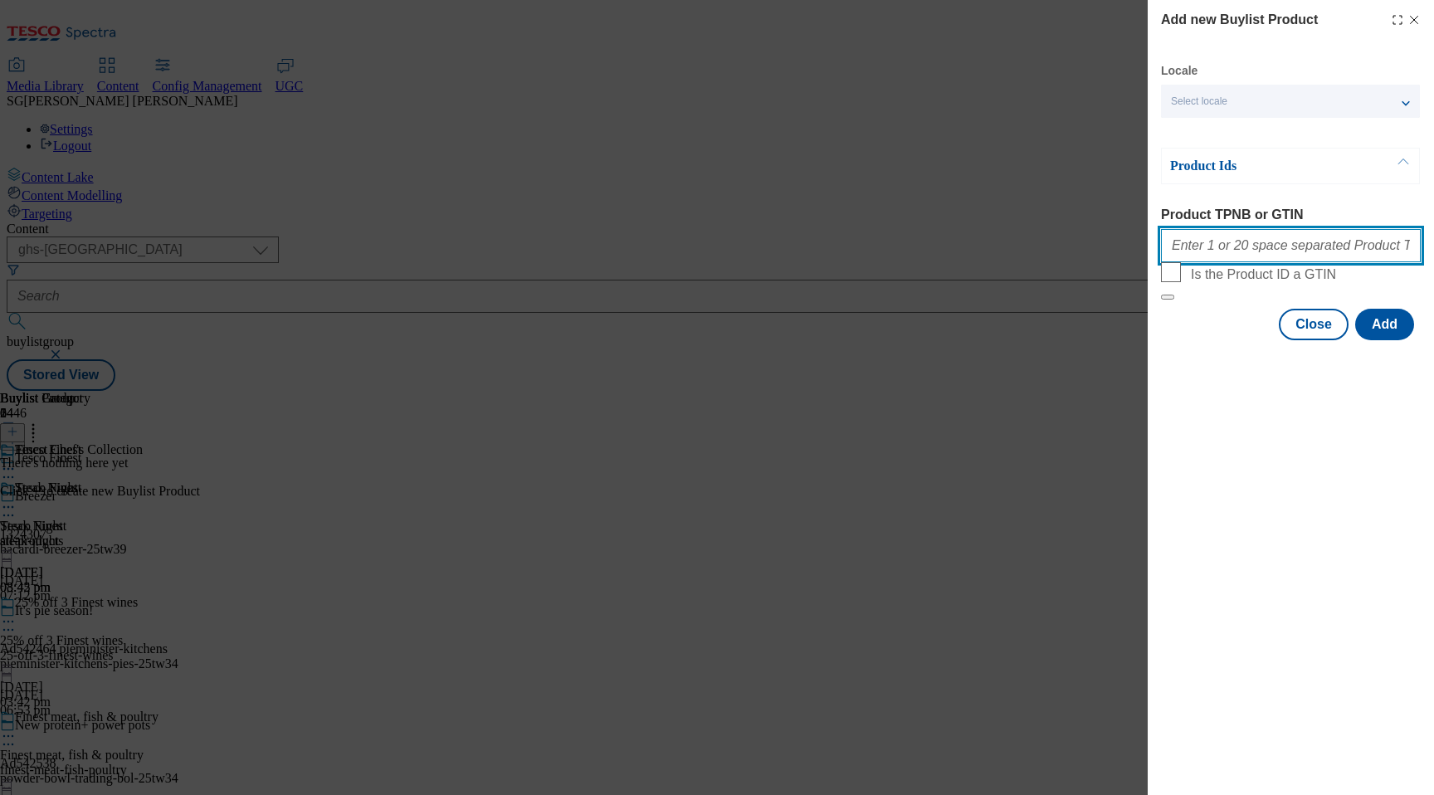
click at [1225, 254] on input "Product TPNB or GTIN" at bounding box center [1291, 245] width 260 height 33
paste input "97063157"
type input "97063157"
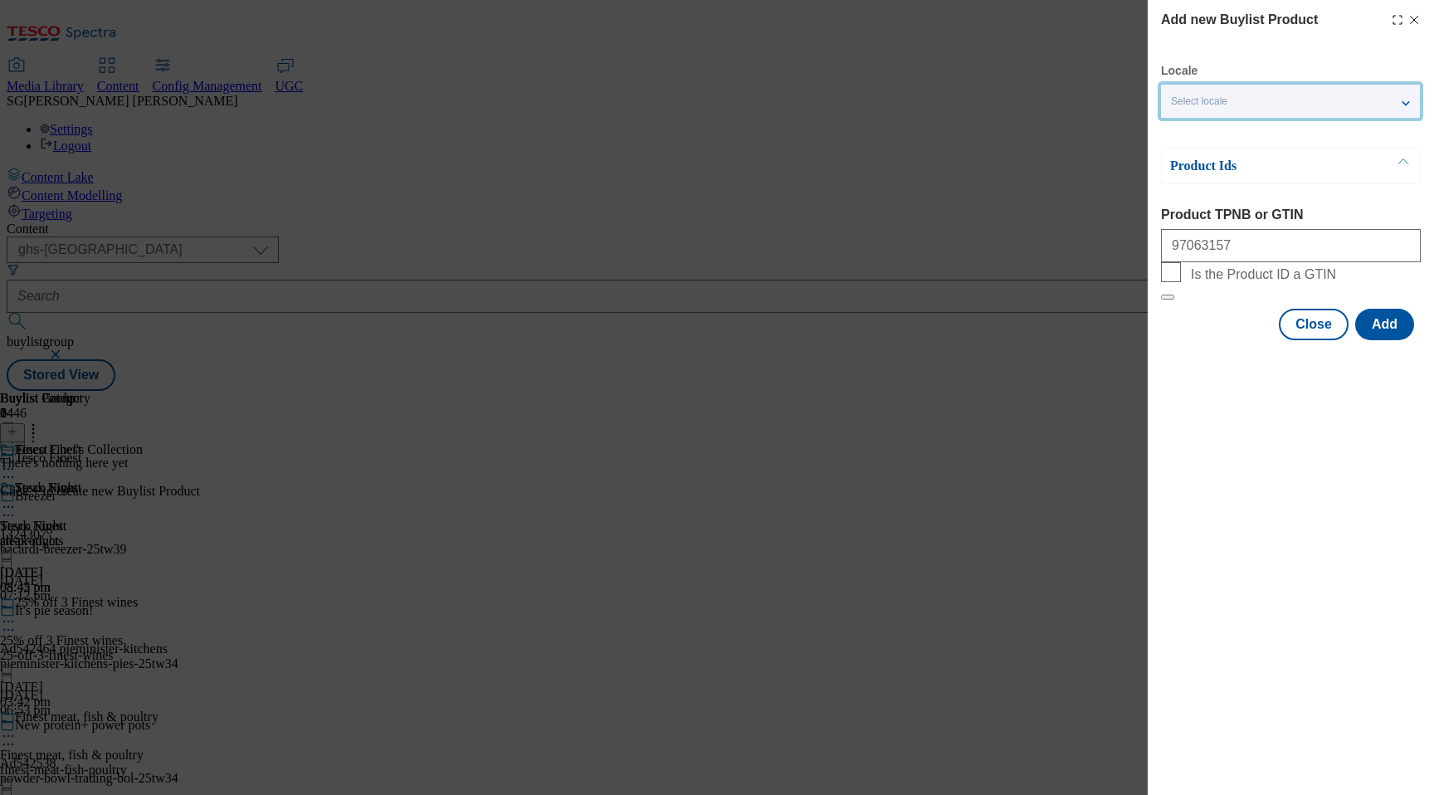
click at [1227, 108] on span "Select locale" at bounding box center [1199, 101] width 56 height 12
click at [1213, 415] on div "Add new Buylist Product Locale Select locale English Welsh Product Ids Product …" at bounding box center [1291, 397] width 286 height 795
click at [1394, 340] on button "Add" at bounding box center [1384, 325] width 59 height 32
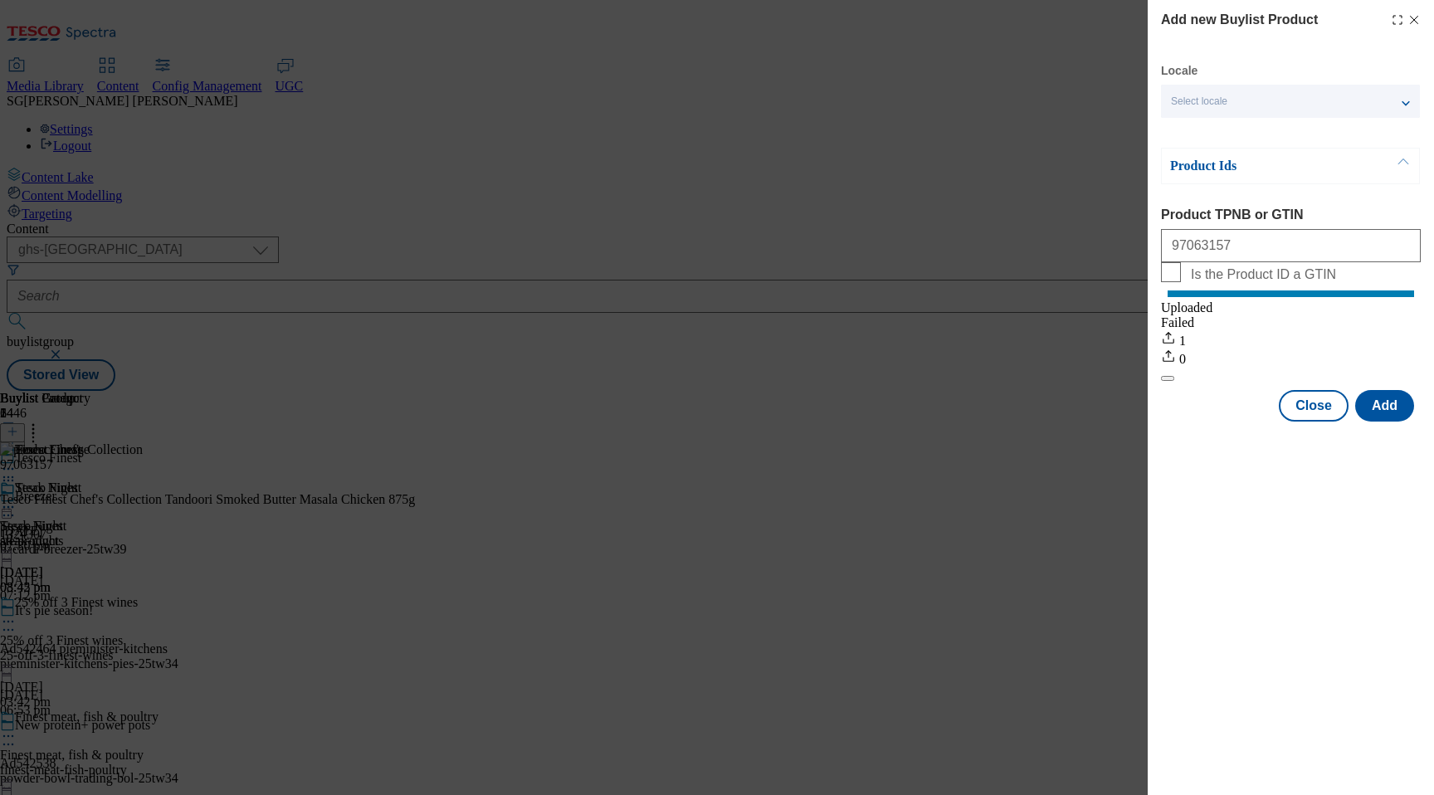
click at [1414, 16] on icon "Modal" at bounding box center [1414, 19] width 13 height 13
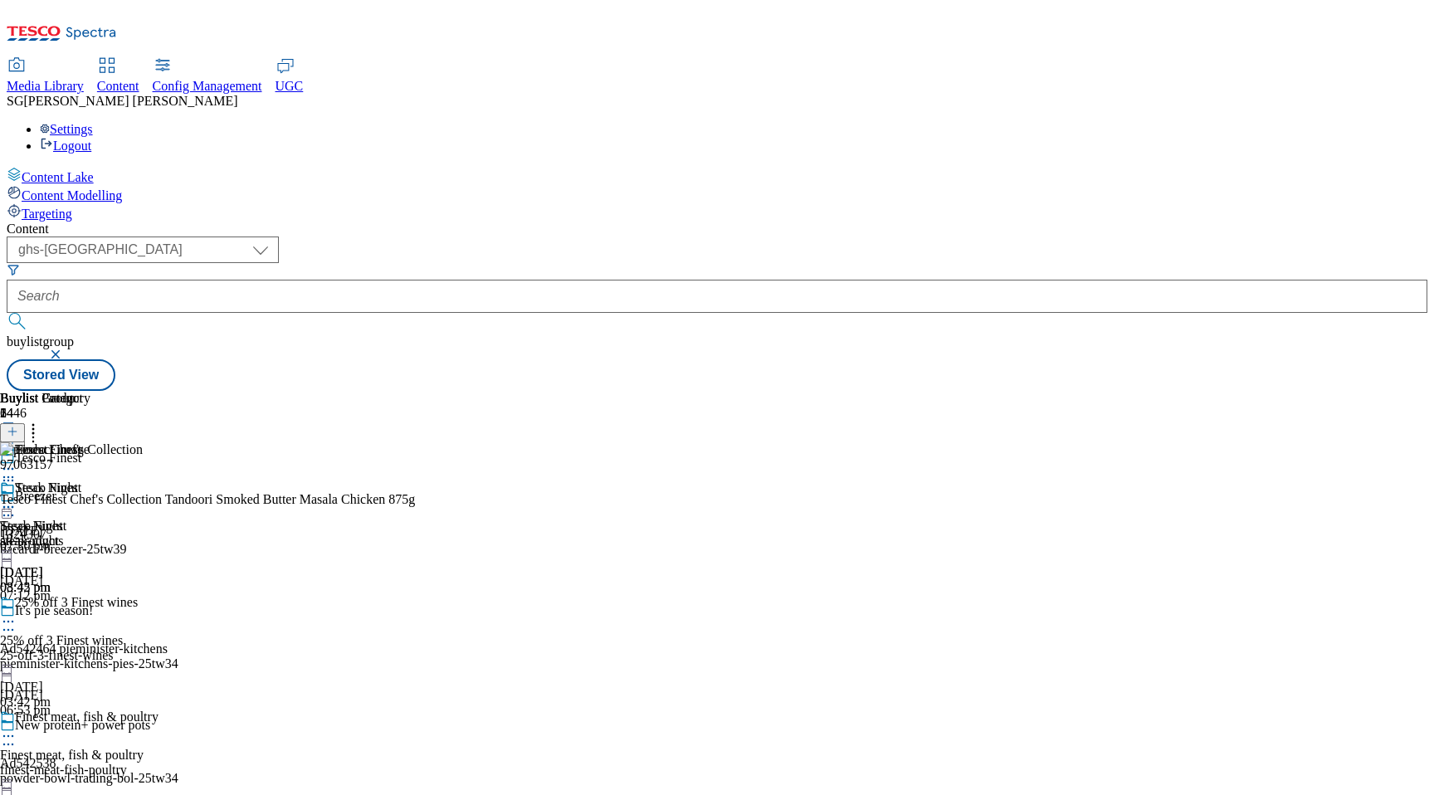
scroll to position [0, 39]
click at [18, 426] on icon at bounding box center [13, 432] width 12 height 12
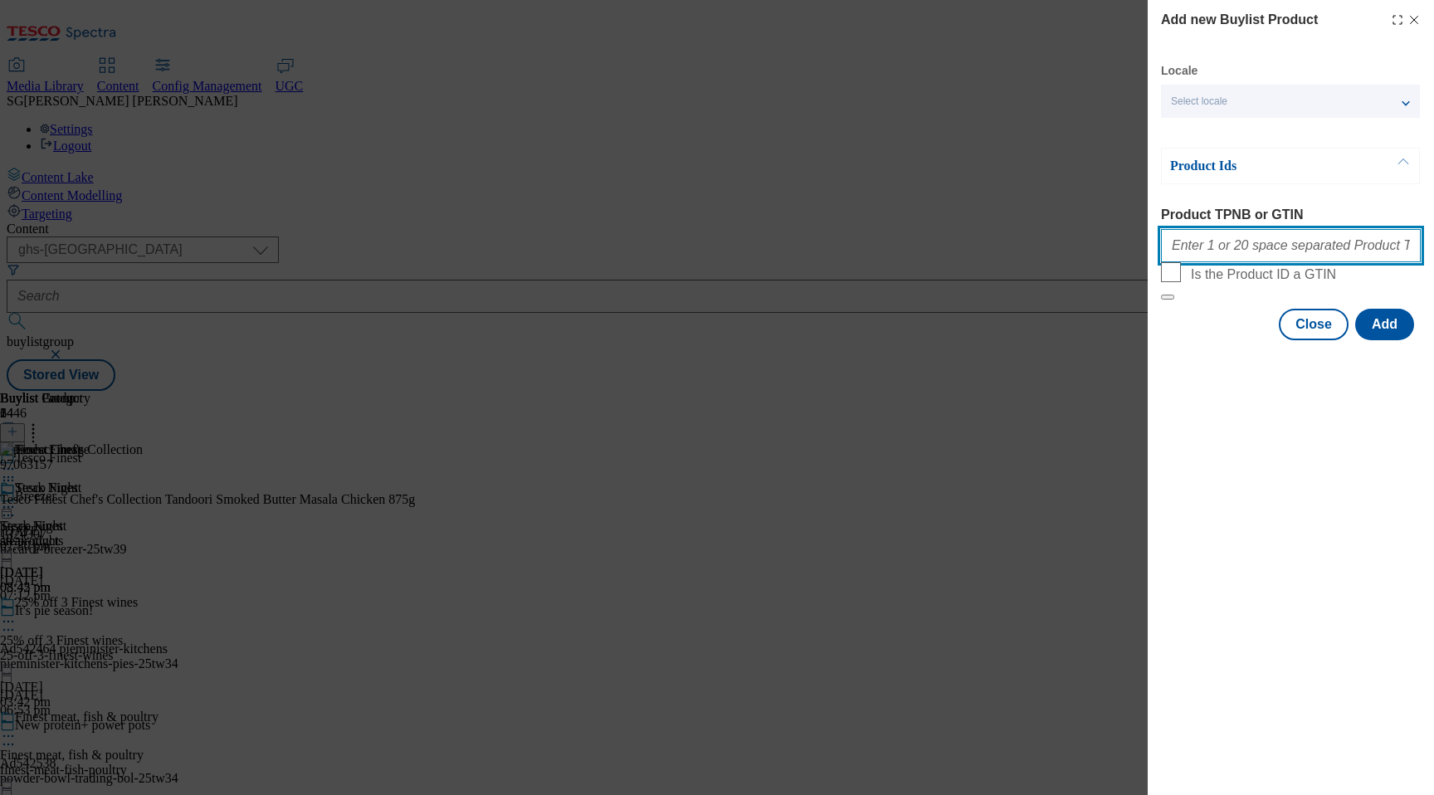
click at [1222, 251] on input "Product TPNB or GTIN" at bounding box center [1291, 245] width 260 height 33
paste input "97063157 97062383 97015555 97063128 96982764 96630231 97028874 97065397 9677052…"
drag, startPoint x: 1213, startPoint y: 250, endPoint x: 1169, endPoint y: 251, distance: 44.0
click at [1169, 251] on input "97063157 97062383 97015555 97063128 96982764 96630231 97028874 97065397 9677052…" at bounding box center [1291, 245] width 260 height 33
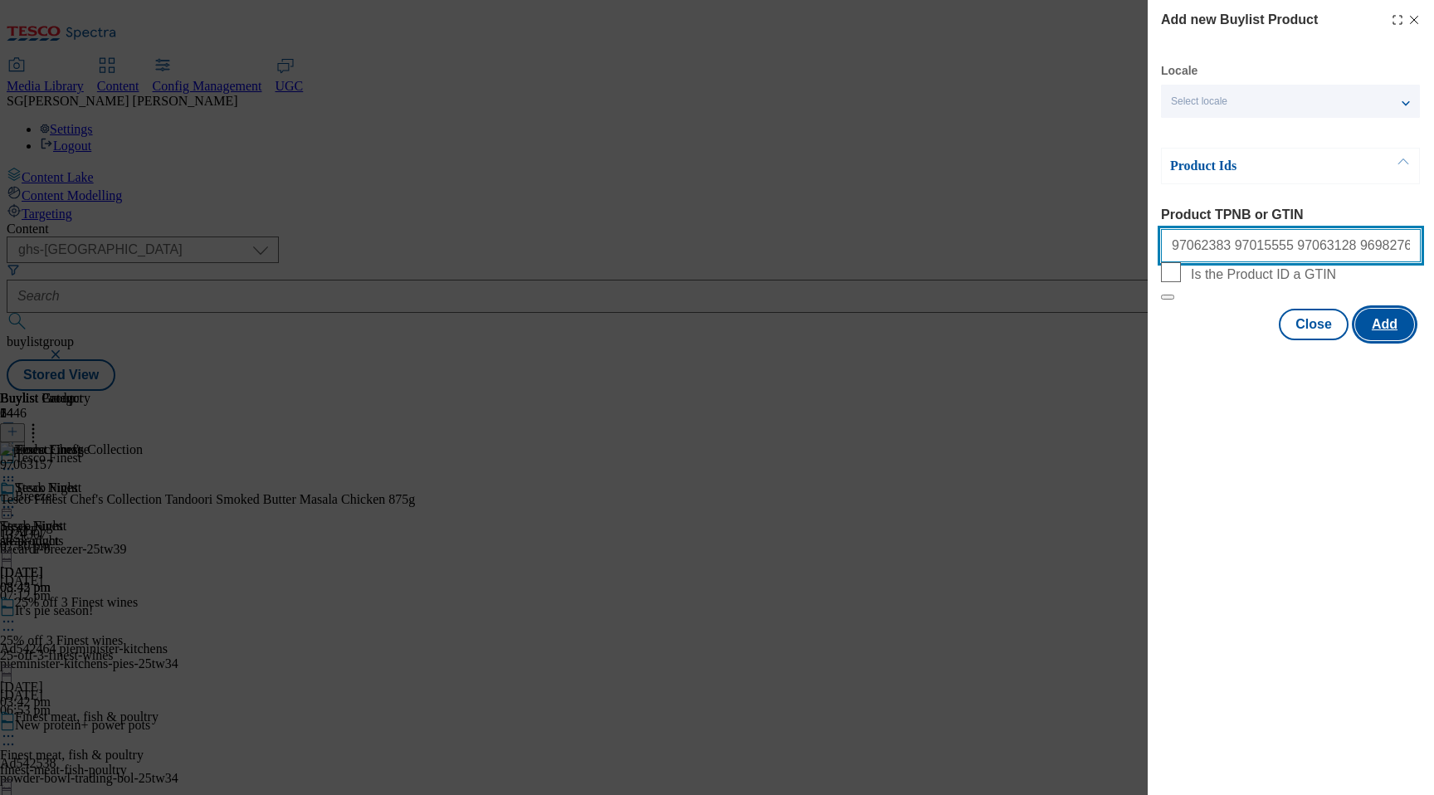
type input "97062383 97015555 97063128 96982764 96630231 97028874 97065397 96770525 9706427…"
click at [1391, 340] on button "Add" at bounding box center [1384, 325] width 59 height 32
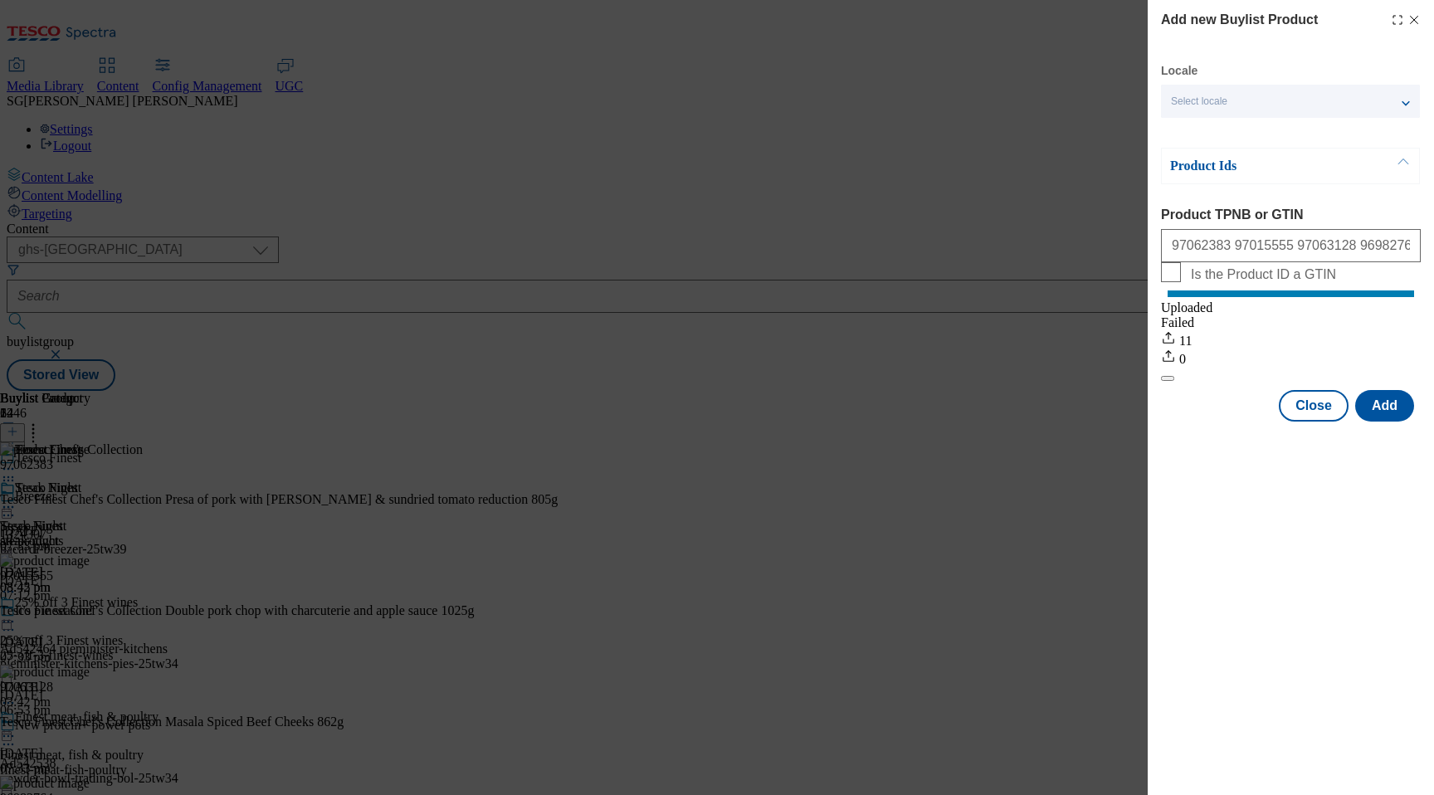
click at [1416, 19] on icon "Modal" at bounding box center [1414, 19] width 13 height 13
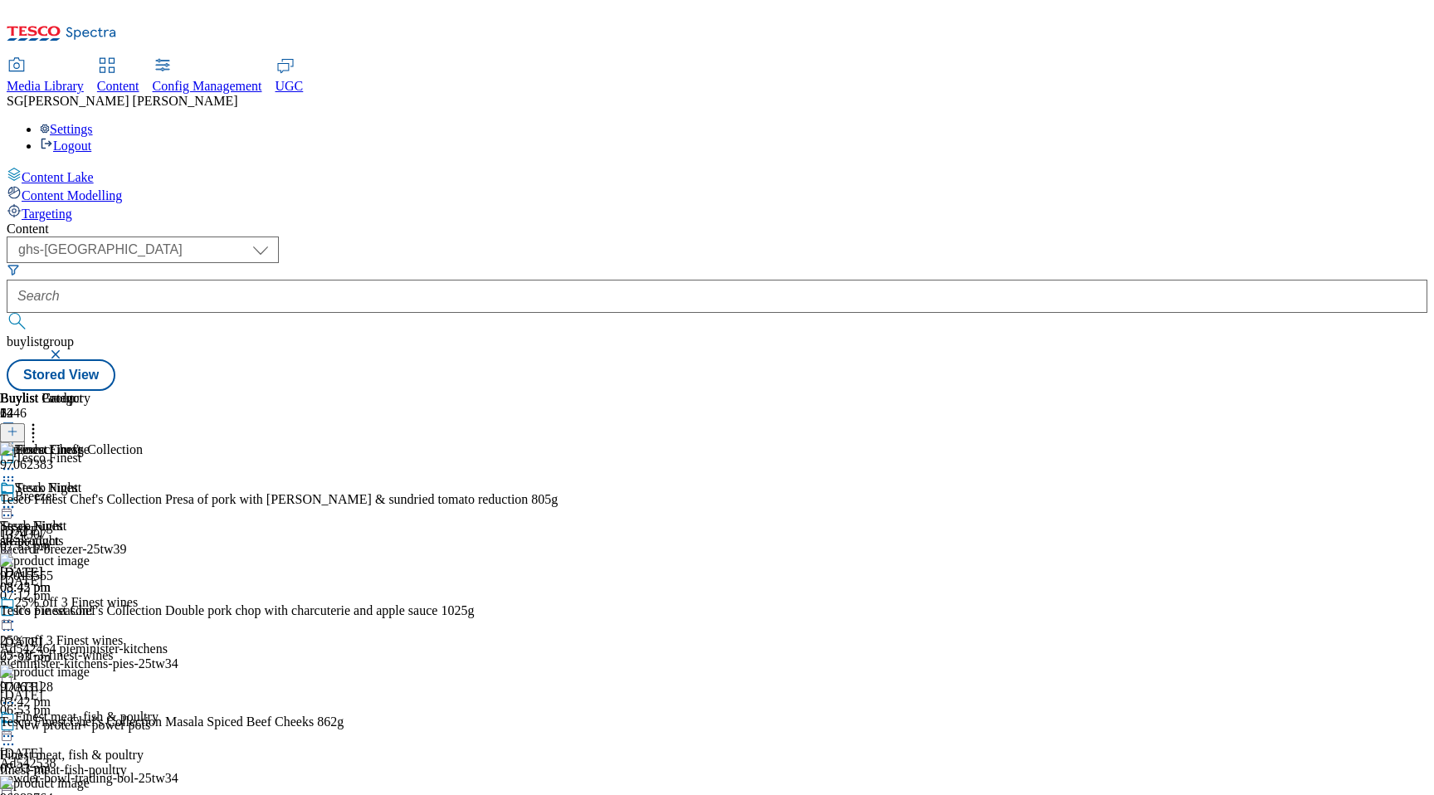
scroll to position [0, 39]
click at [78, 481] on div "Steak Night" at bounding box center [46, 488] width 63 height 15
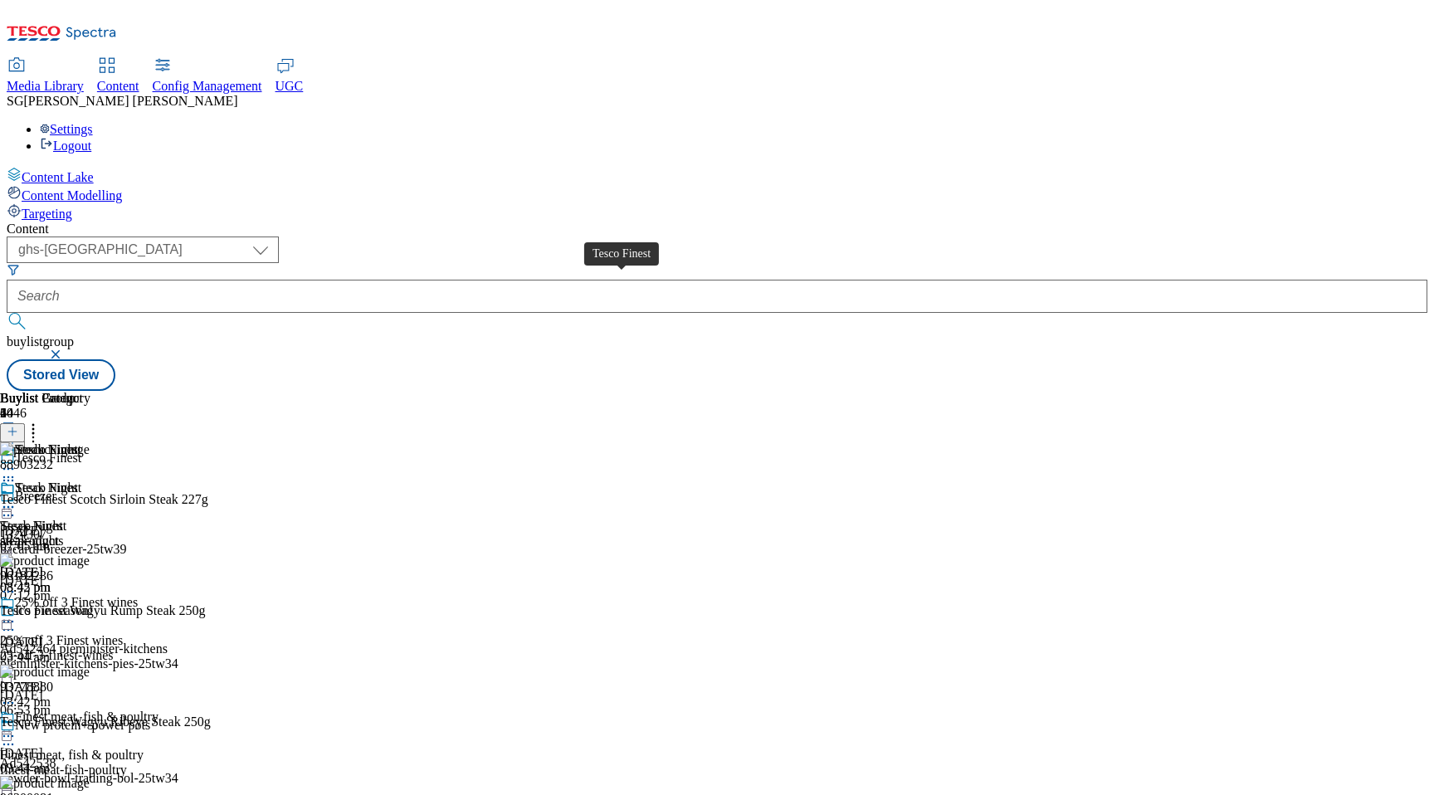
click at [66, 519] on div "Tesco Finest" at bounding box center [33, 526] width 66 height 15
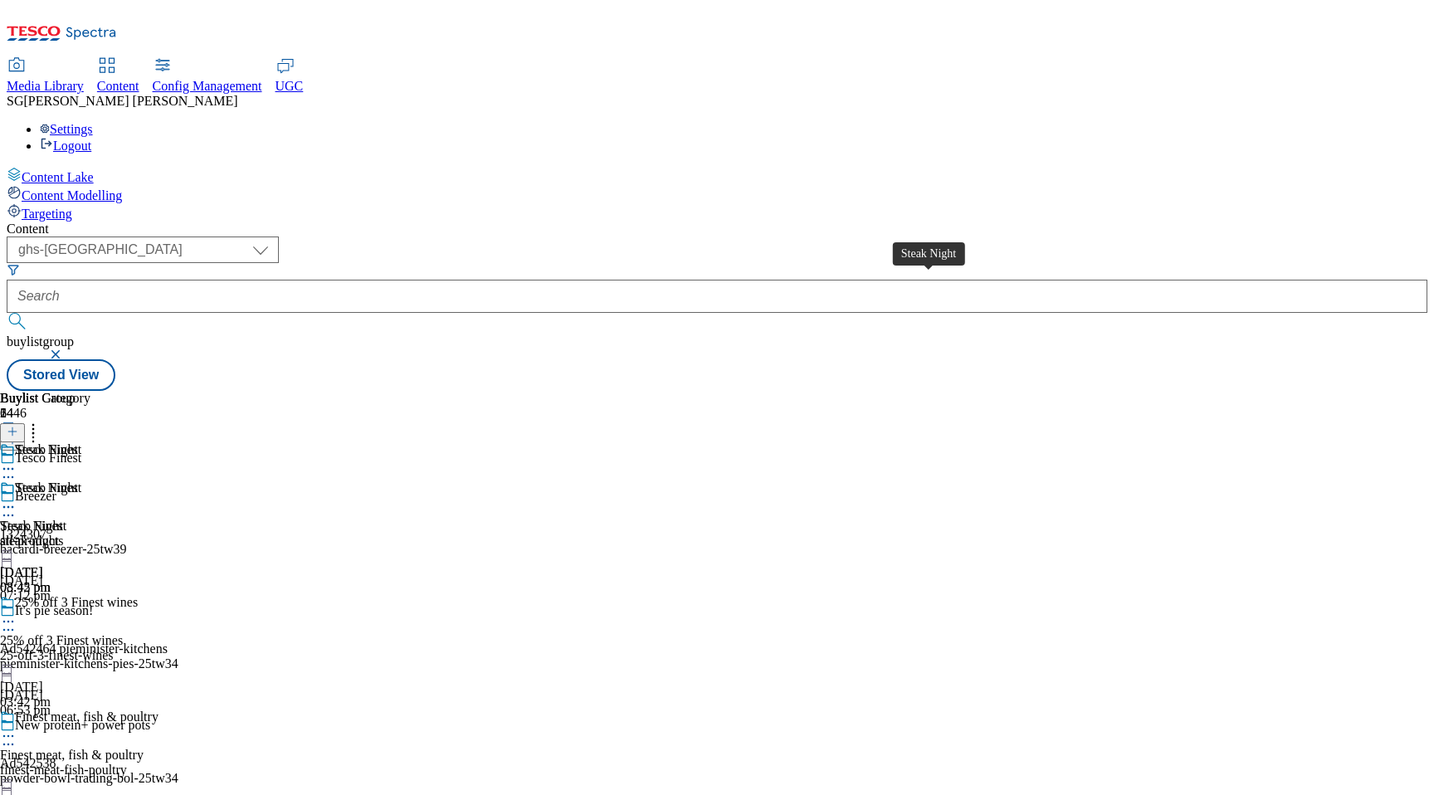
click at [63, 519] on div "Steak Night" at bounding box center [31, 526] width 63 height 15
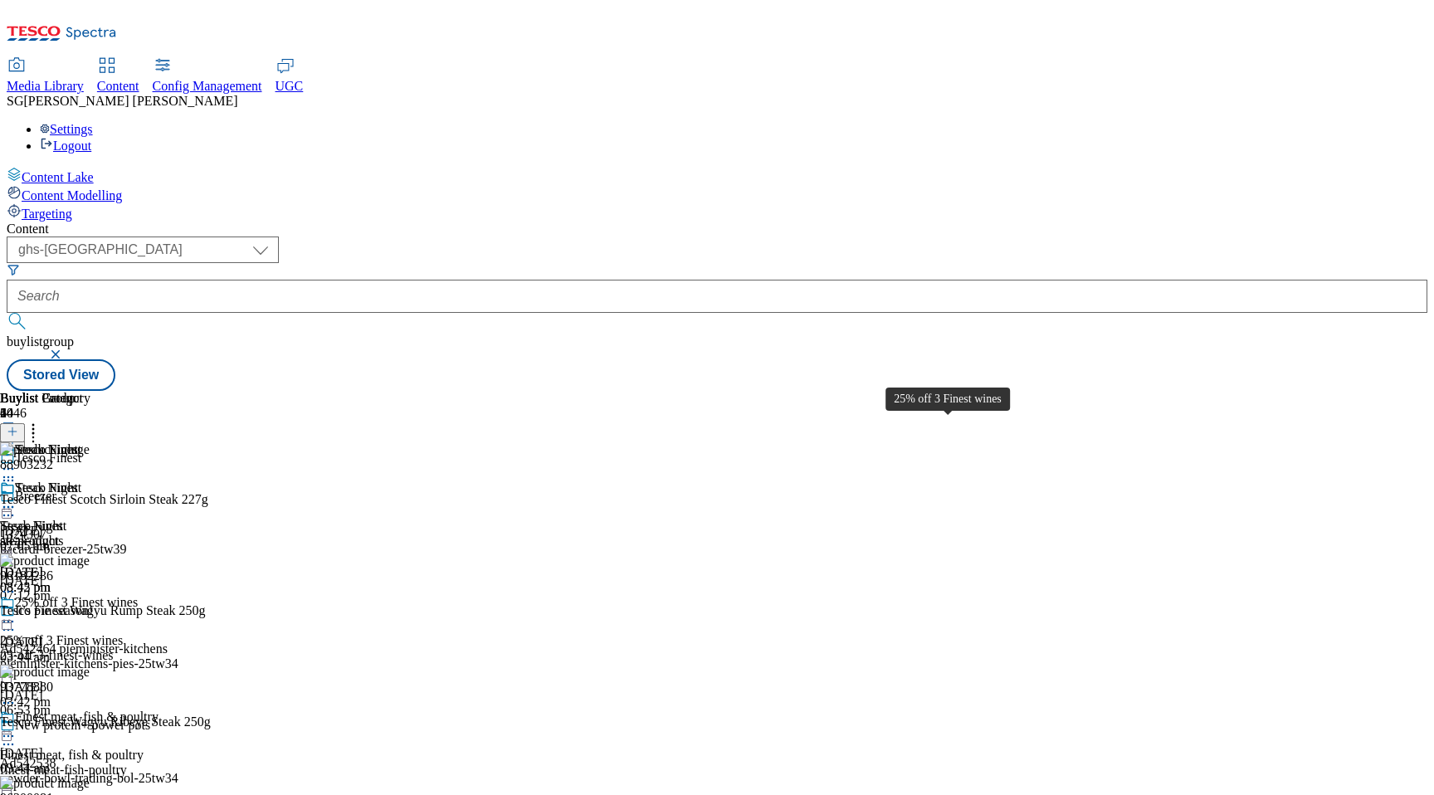
scroll to position [98, 0]
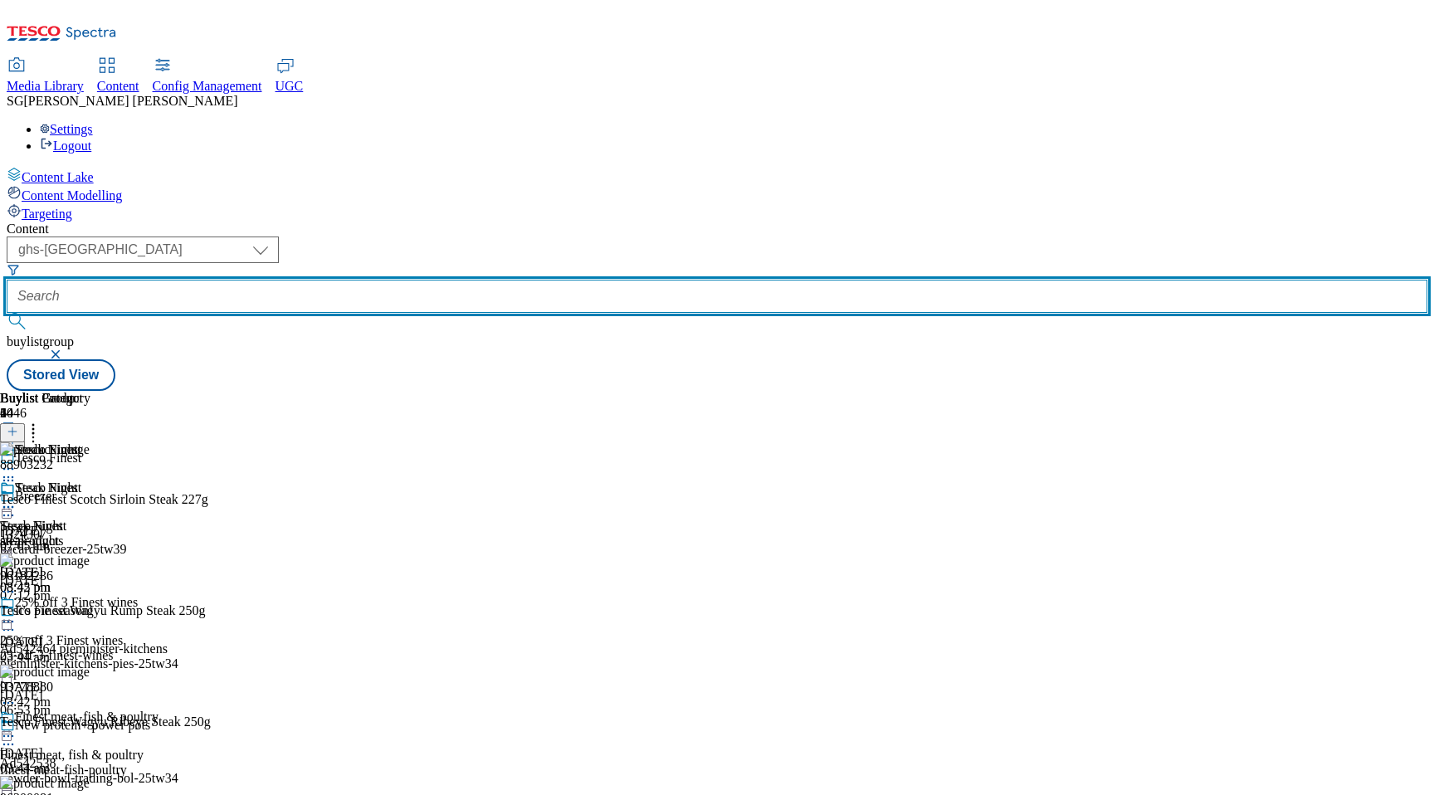
click at [491, 280] on input "text" at bounding box center [717, 296] width 1421 height 33
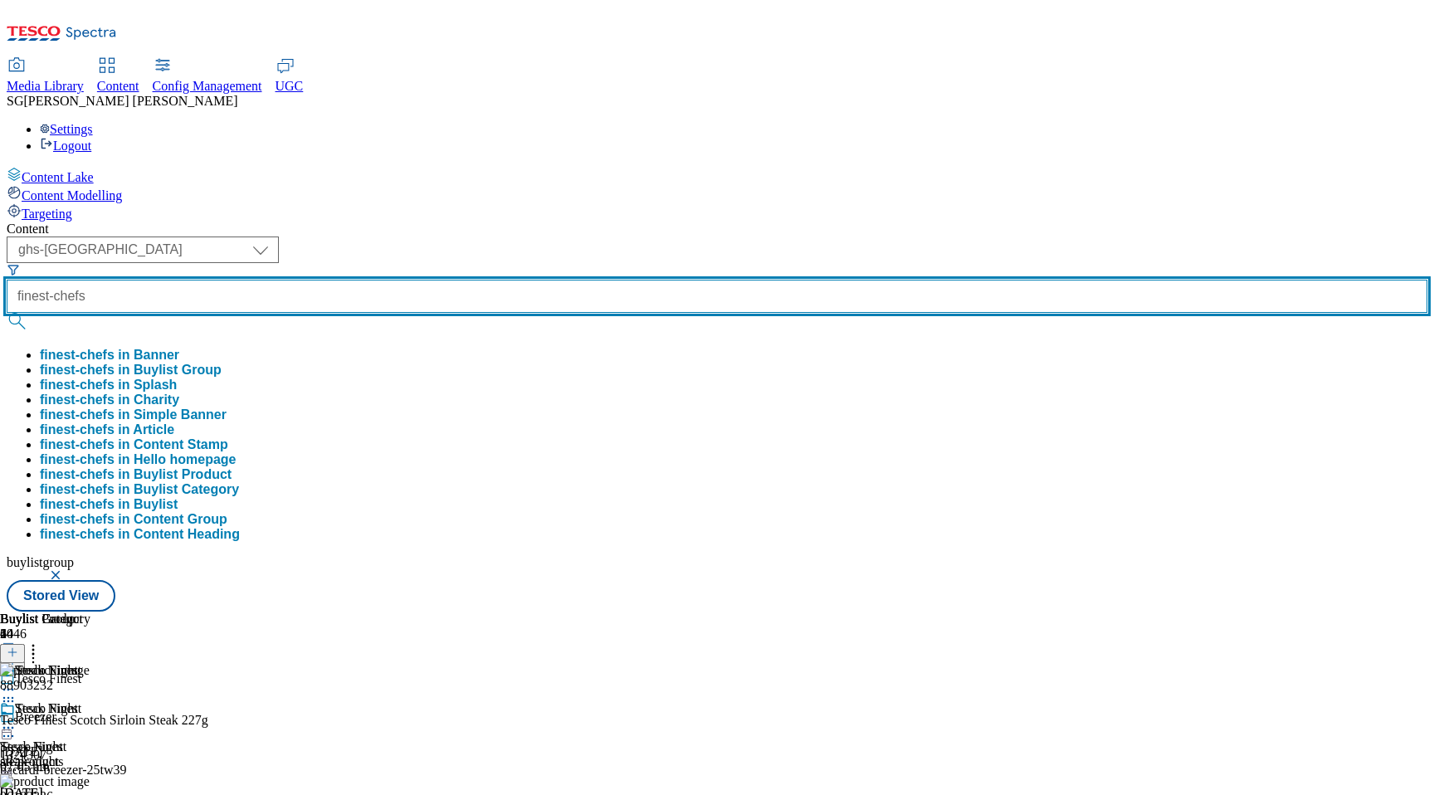
type input "finest-chefs"
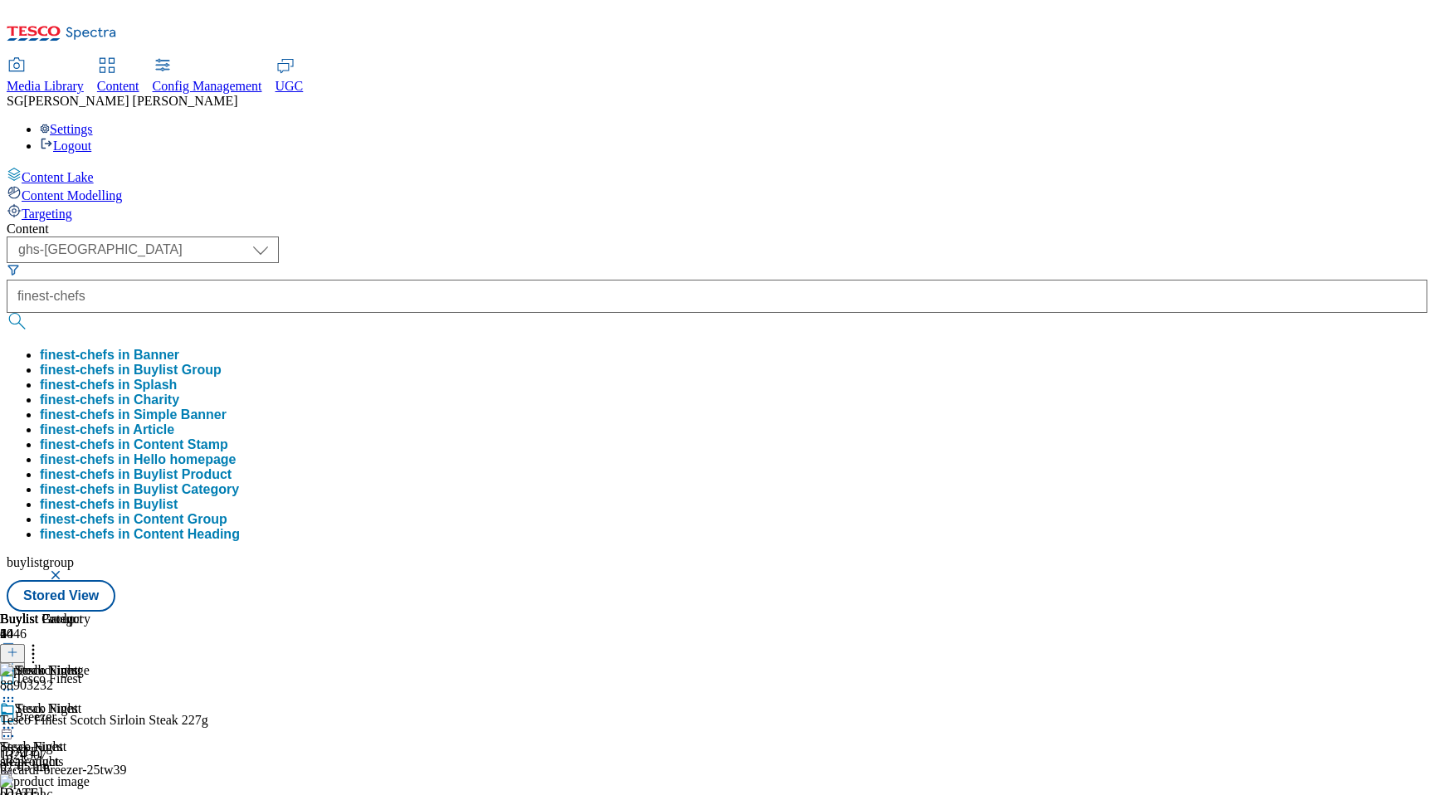
click at [239, 482] on button "finest-chefs in Buylist Category" at bounding box center [139, 489] width 199 height 15
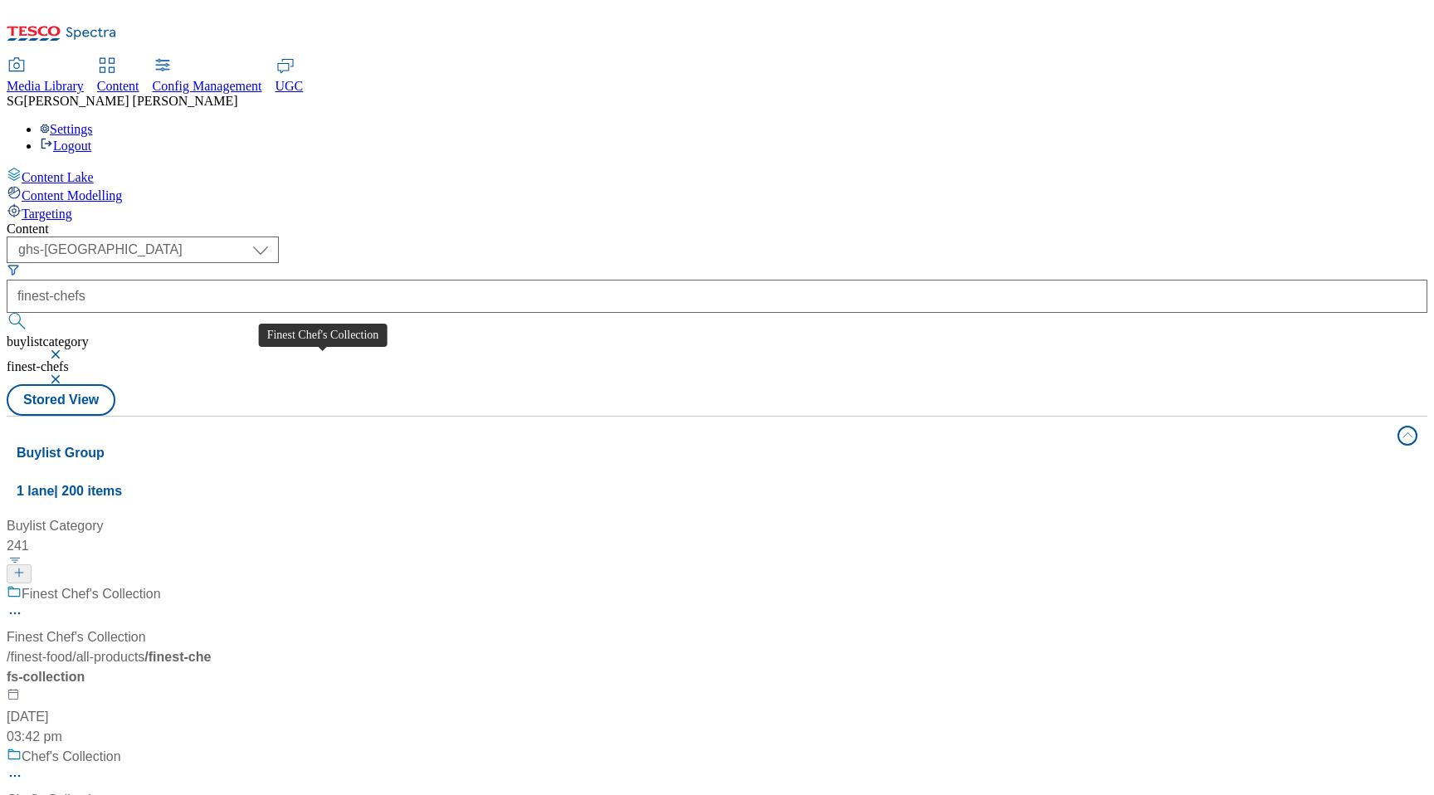
click at [146, 627] on div "Finest Chef's Collection" at bounding box center [76, 637] width 139 height 20
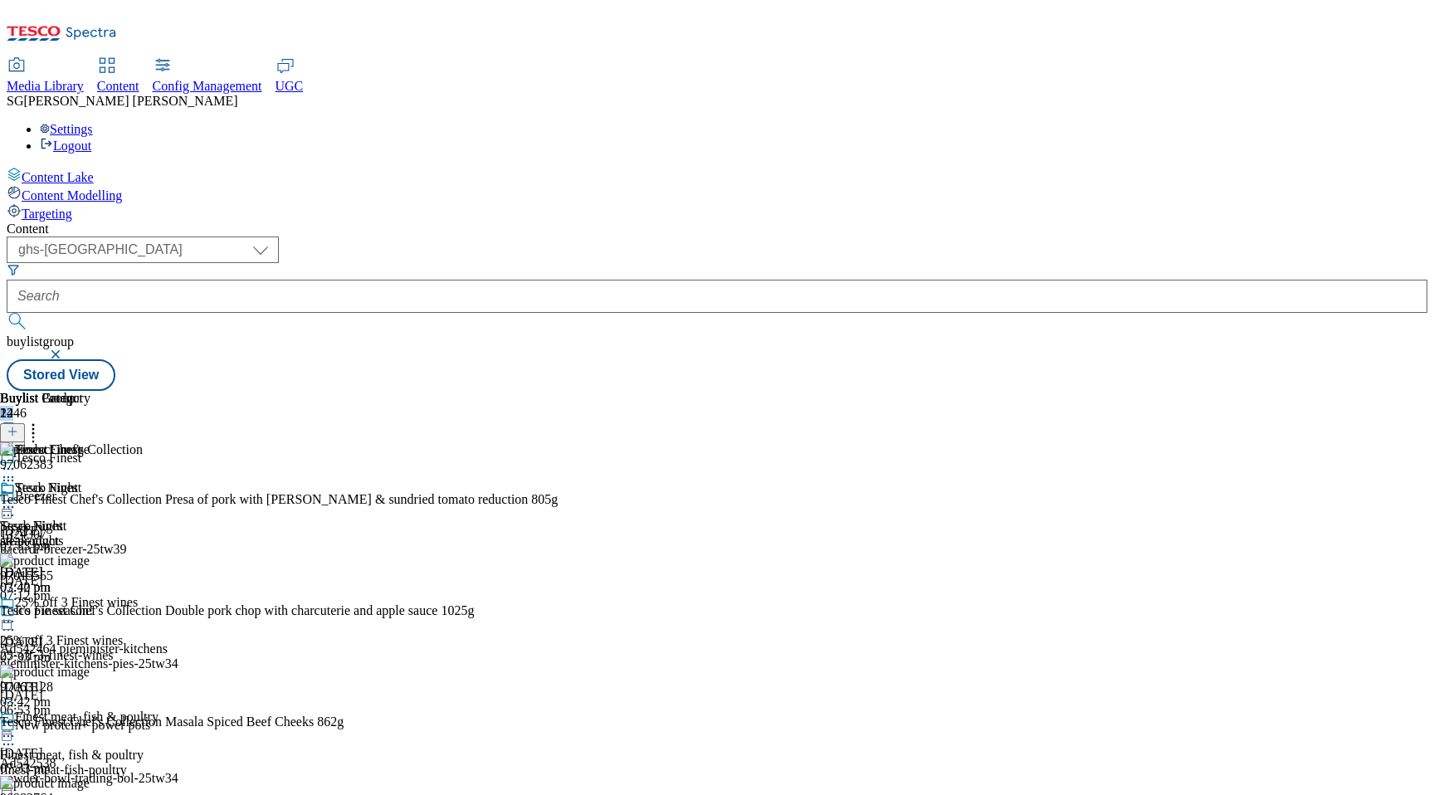
drag, startPoint x: 921, startPoint y: 187, endPoint x: 930, endPoint y: 187, distance: 9.1
click at [164, 406] on div "24" at bounding box center [82, 413] width 164 height 15
click at [164, 442] on div at bounding box center [82, 442] width 164 height 0
click at [164, 534] on div "steak-night" at bounding box center [82, 541] width 164 height 15
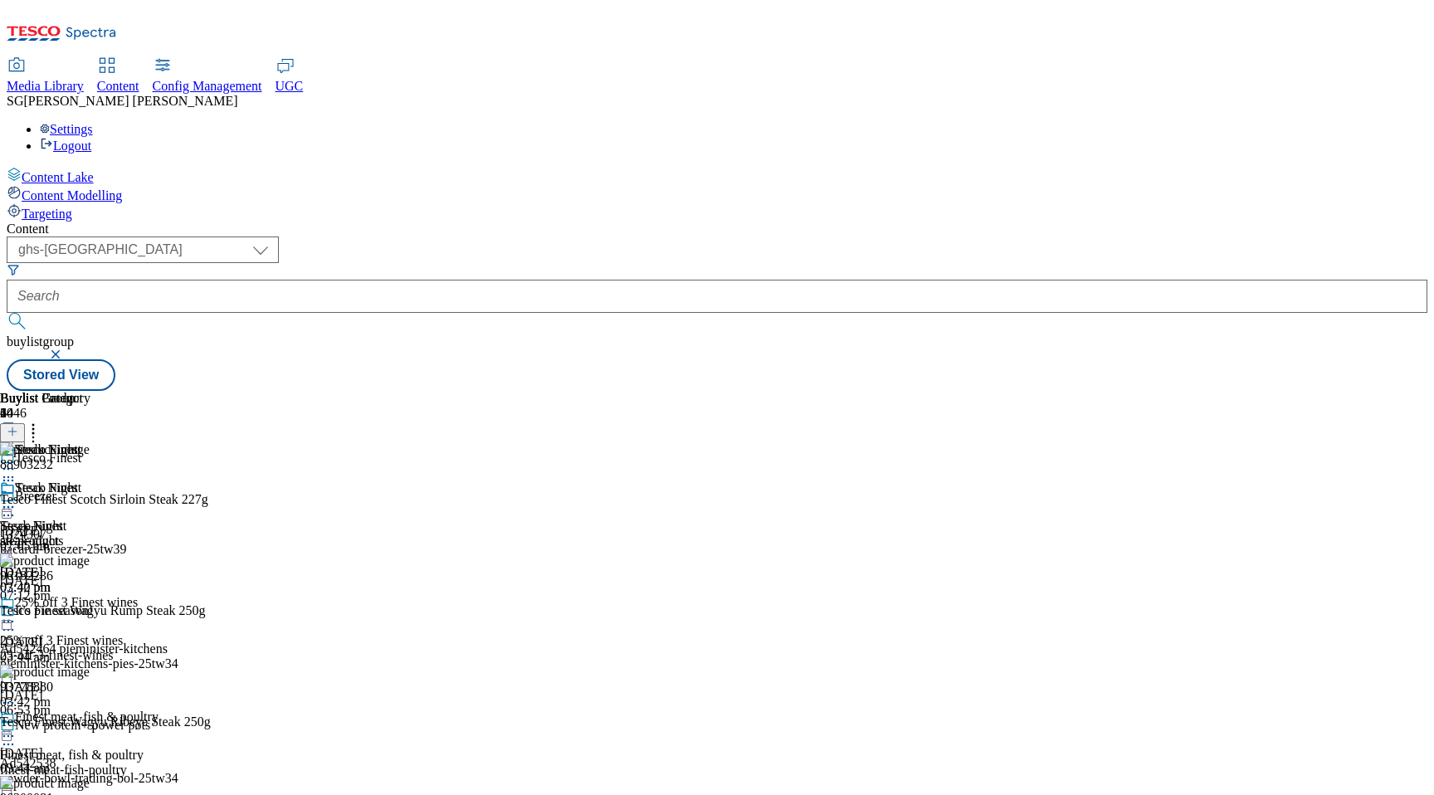
click at [164, 648] on div "25-off-3-finest-wines" at bounding box center [82, 655] width 164 height 15
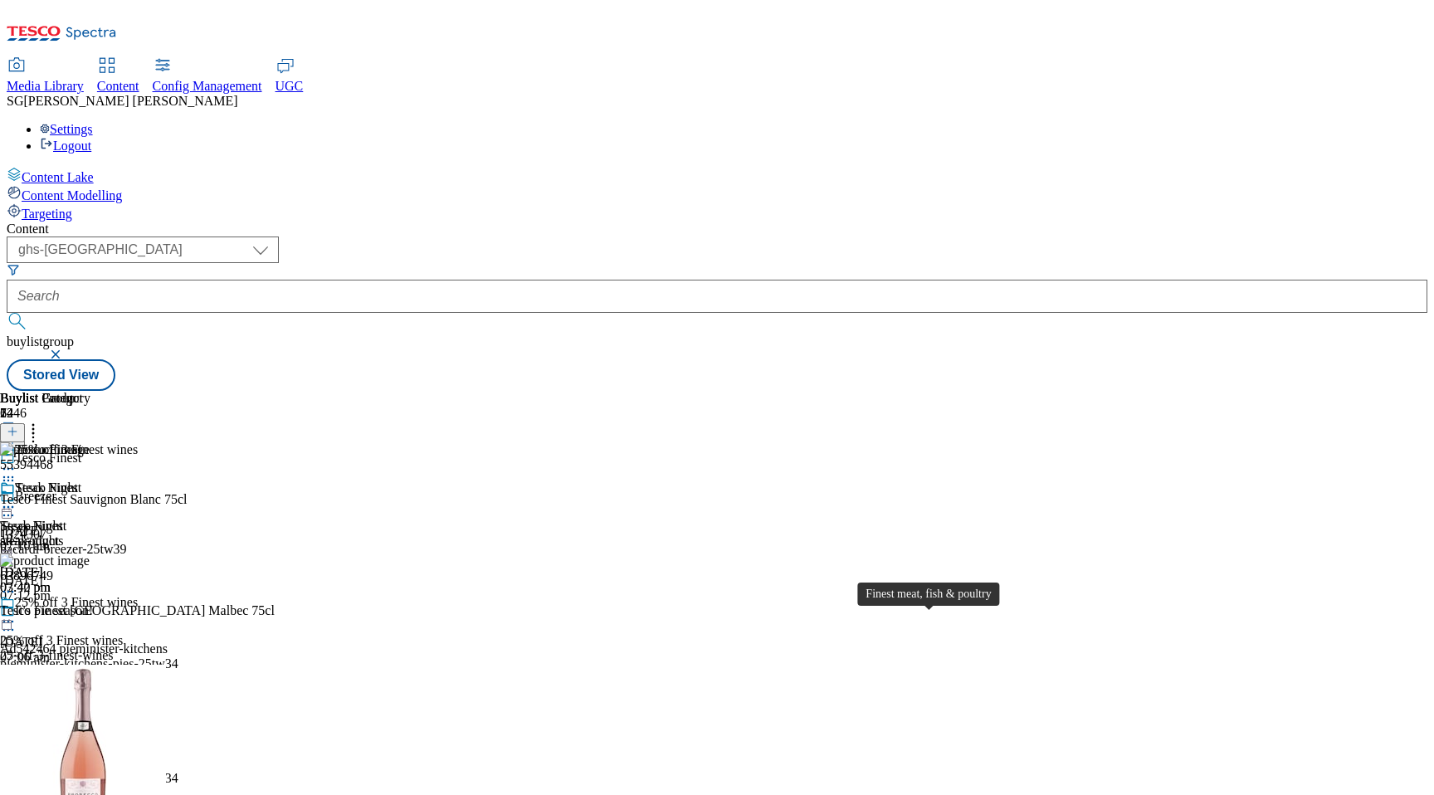
click at [144, 748] on span "Finest meat, fish & poultry" at bounding box center [72, 755] width 144 height 15
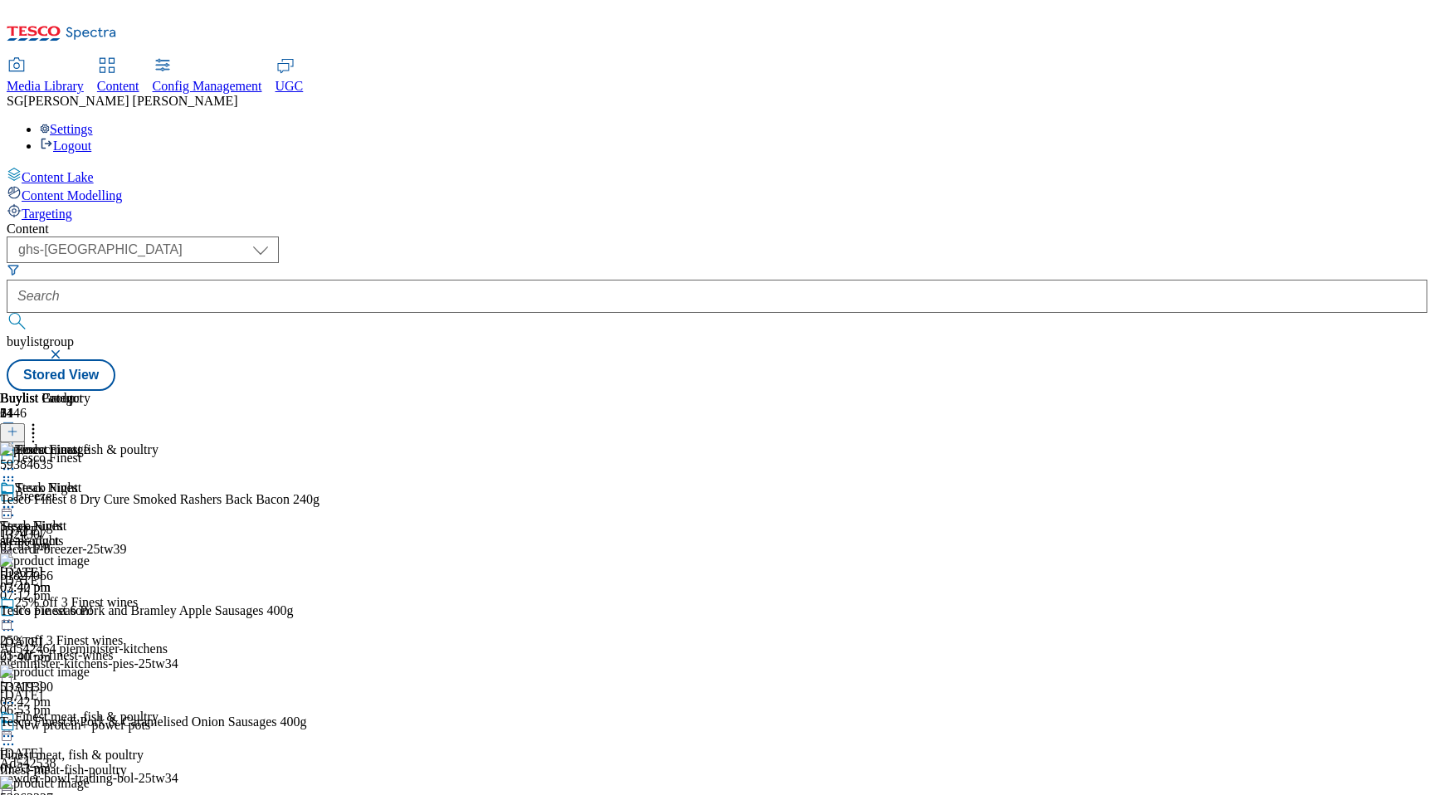
scroll to position [420, 0]
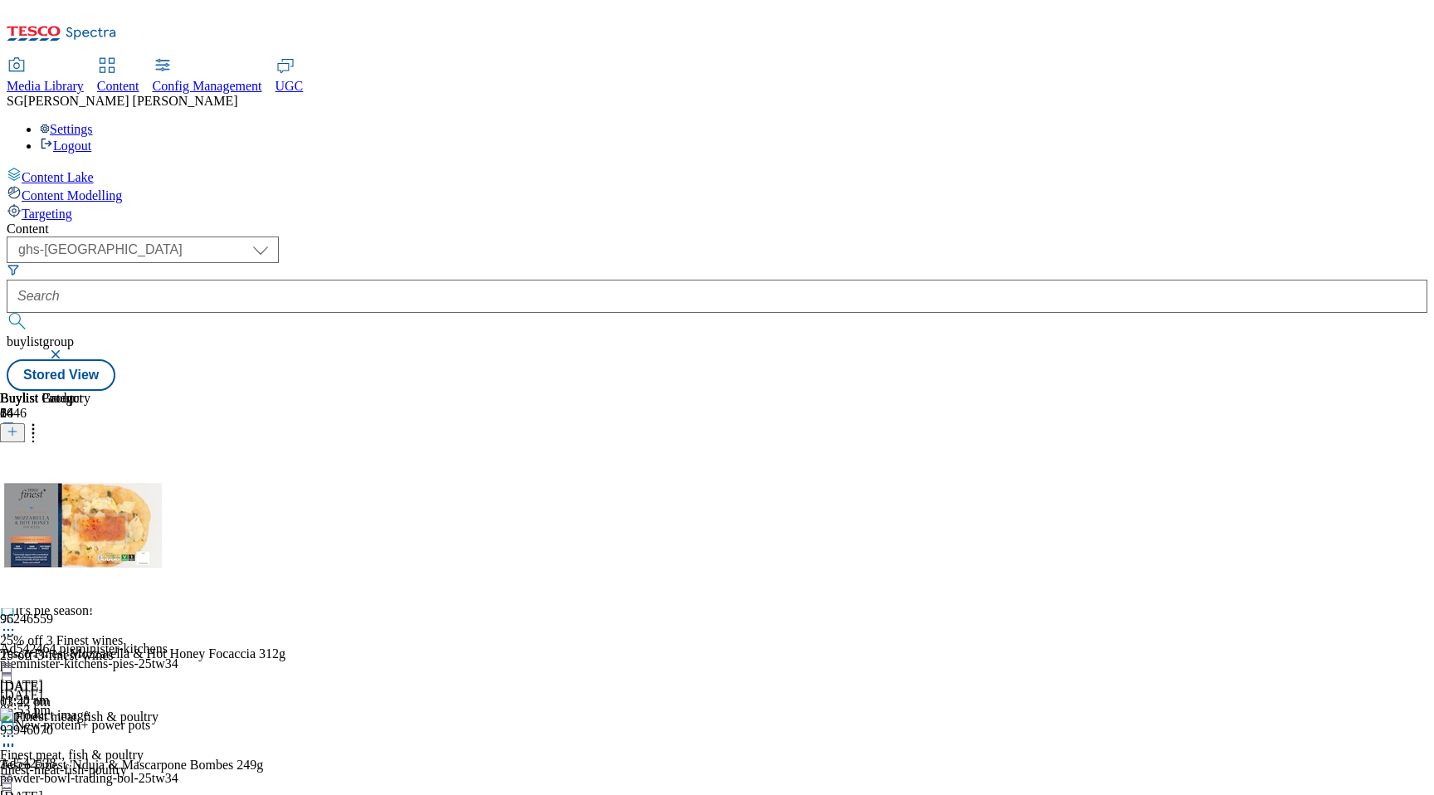
scroll to position [686, 0]
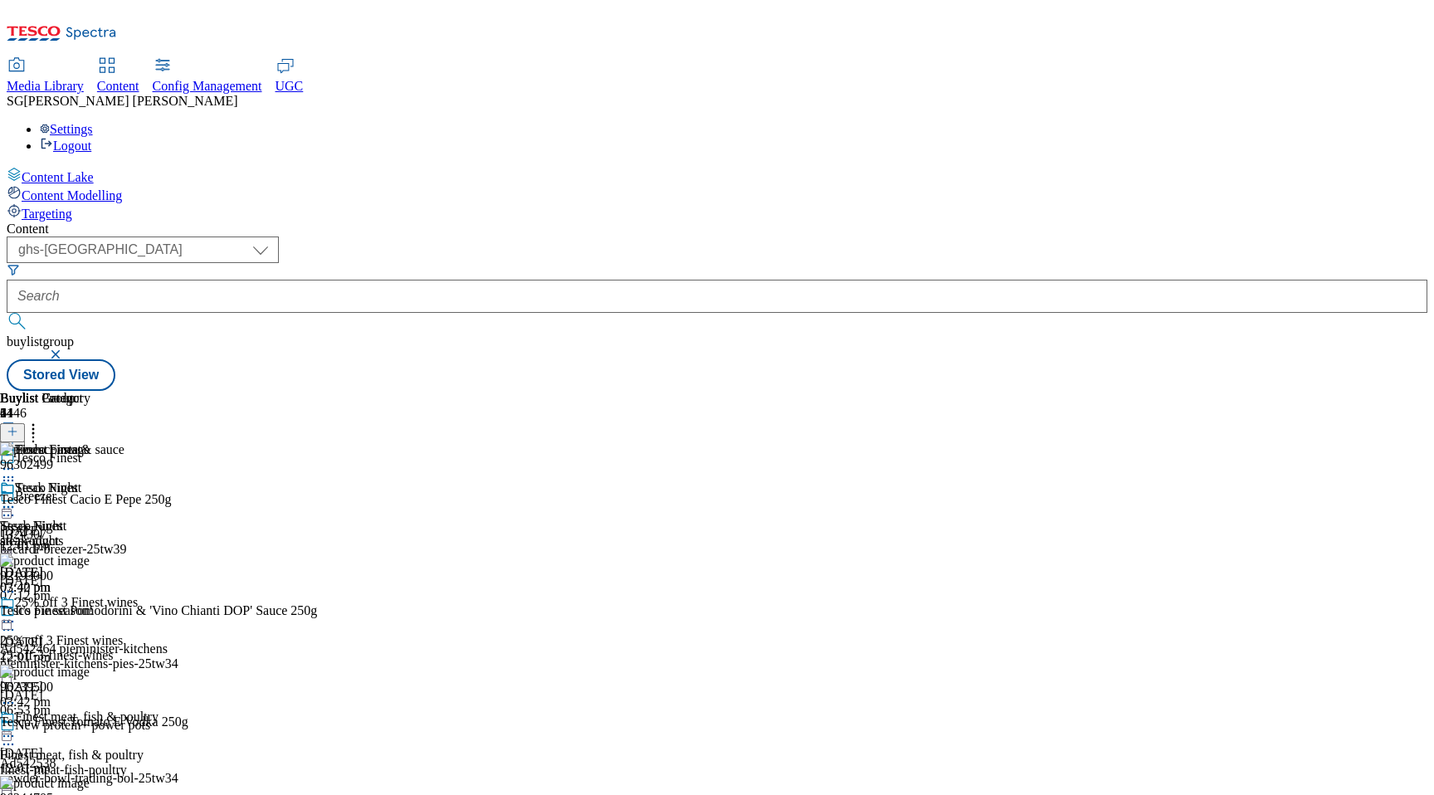
scroll to position [1047, 0]
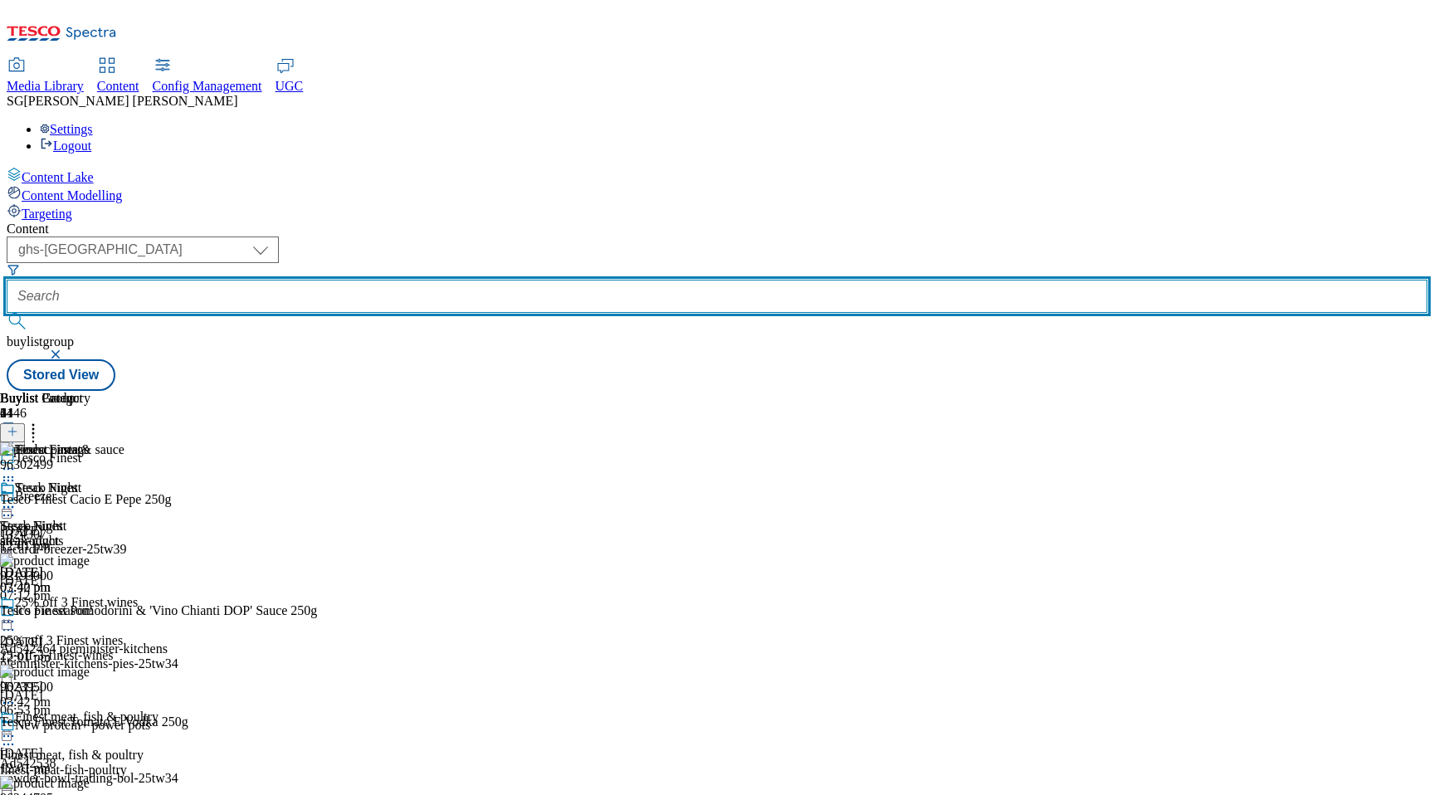
click at [477, 280] on input "text" at bounding box center [717, 296] width 1421 height 33
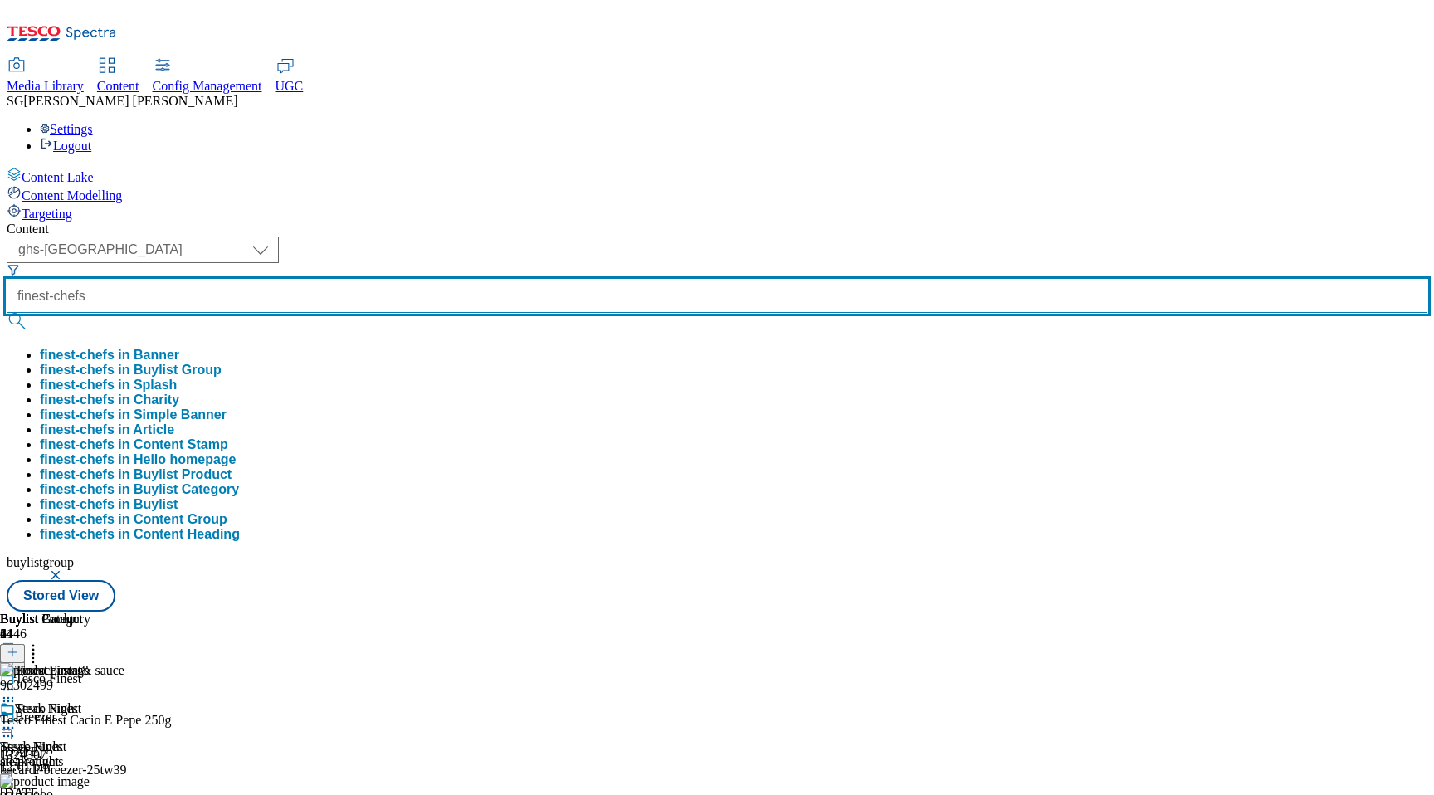
type input "finest-chefs"
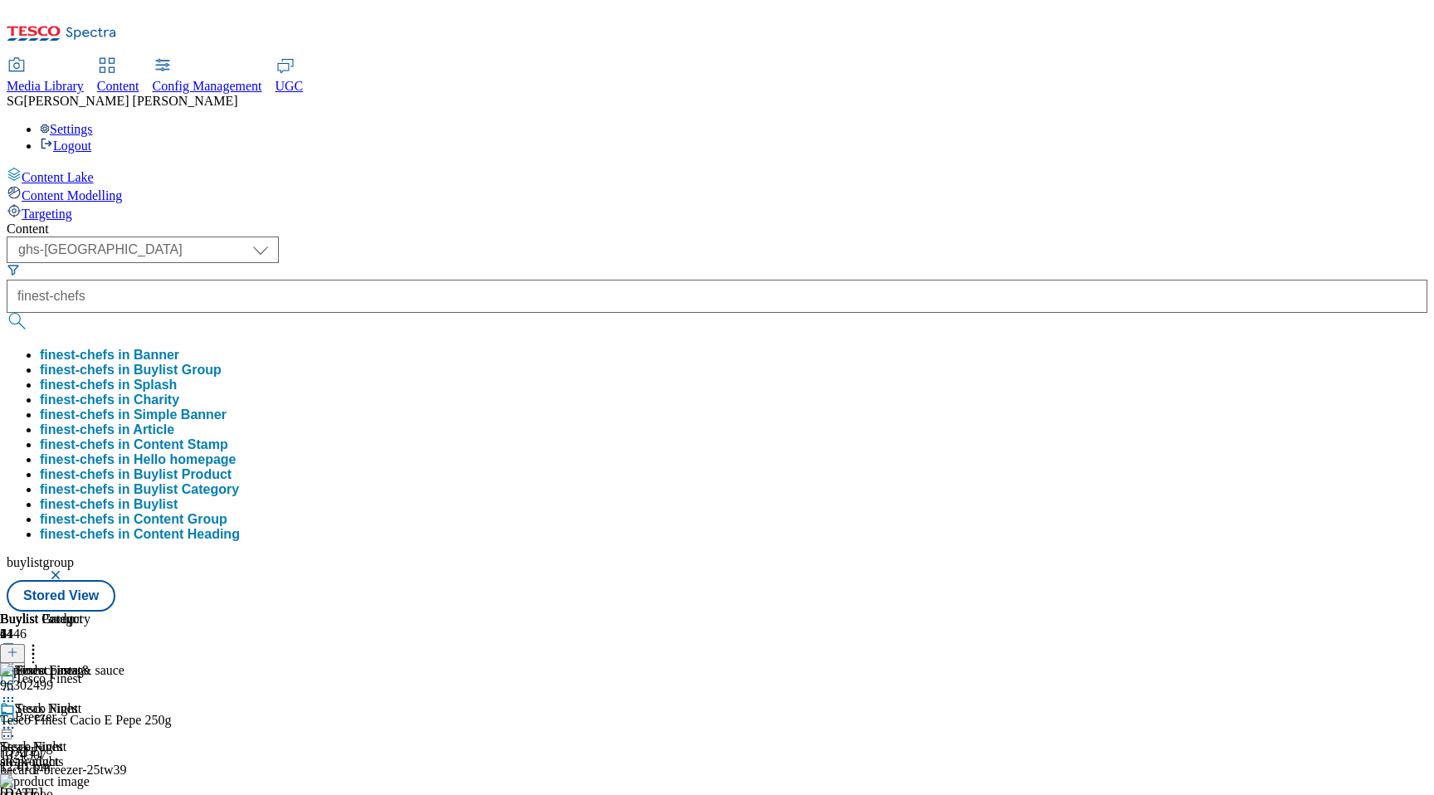
click at [239, 482] on button "finest-chefs in Buylist Category" at bounding box center [139, 489] width 199 height 15
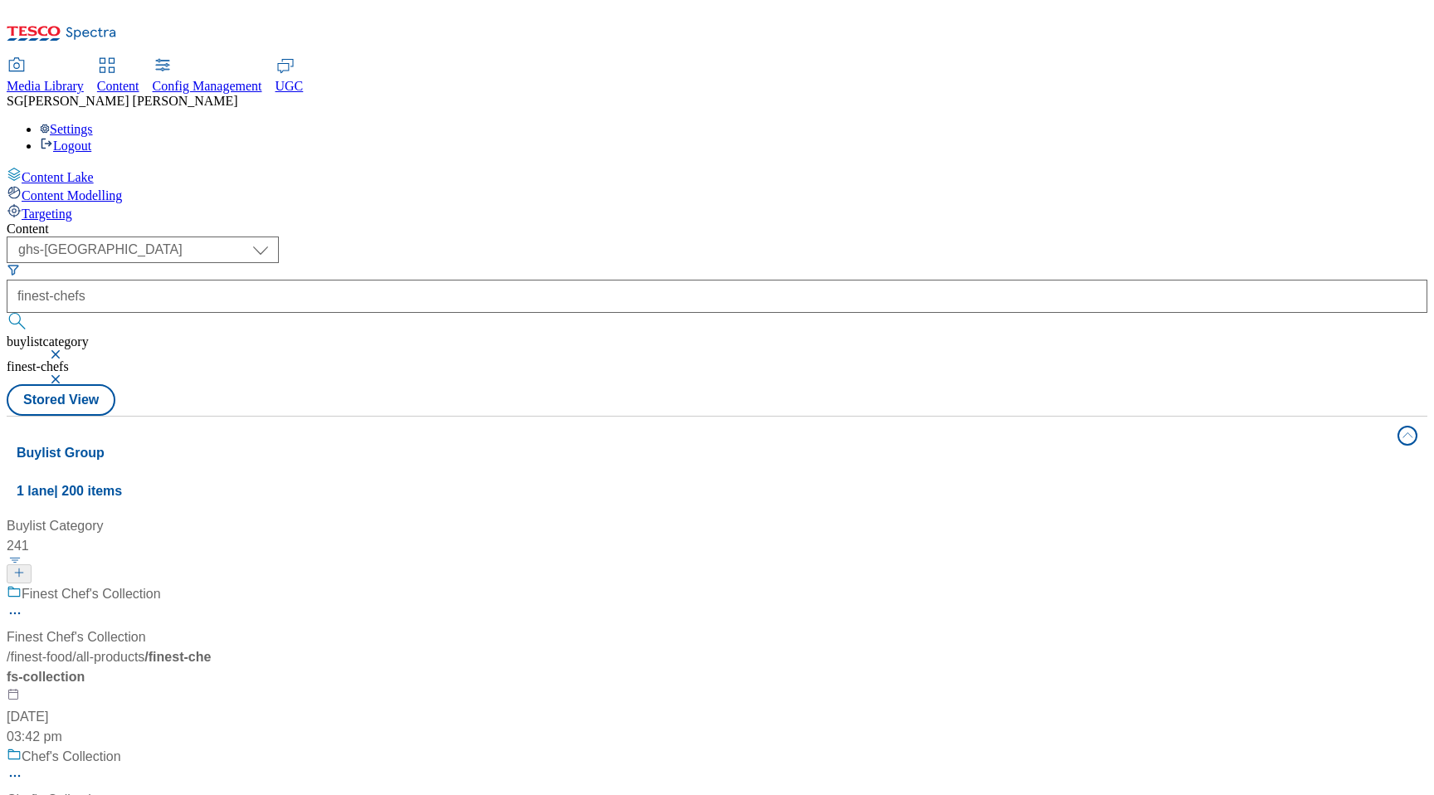
click at [238, 584] on div "Finest Chef's Collection Finest Chef's Collection / finest-food / all-products …" at bounding box center [123, 665] width 232 height 163
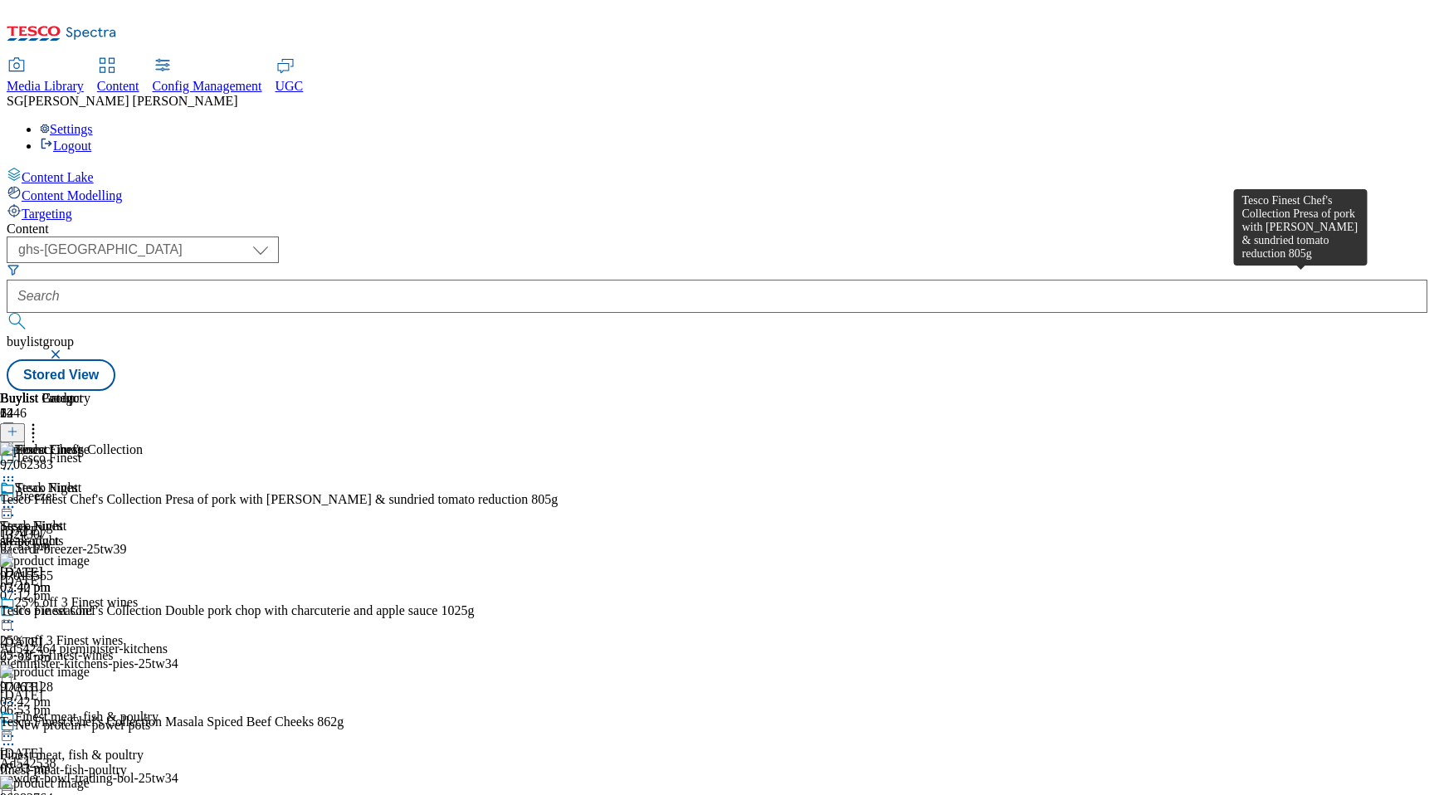
scroll to position [0, 39]
